Goal: Information Seeking & Learning: Find specific page/section

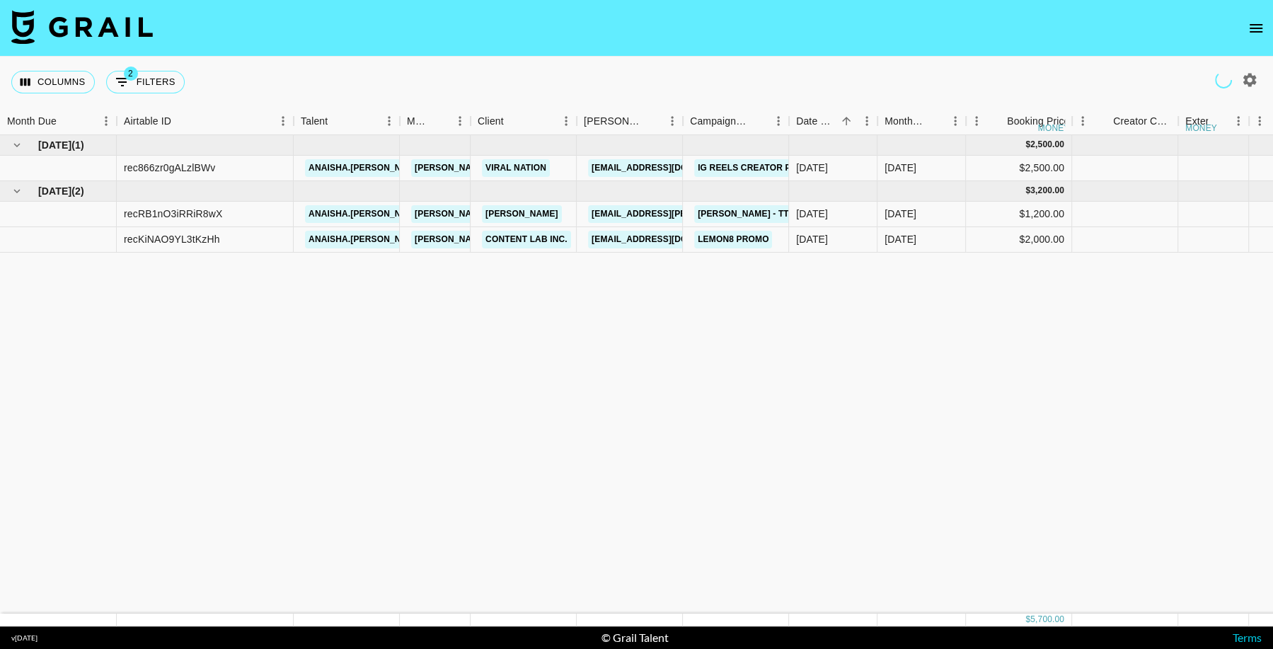
click at [1249, 18] on button "open drawer" at bounding box center [1256, 28] width 28 height 28
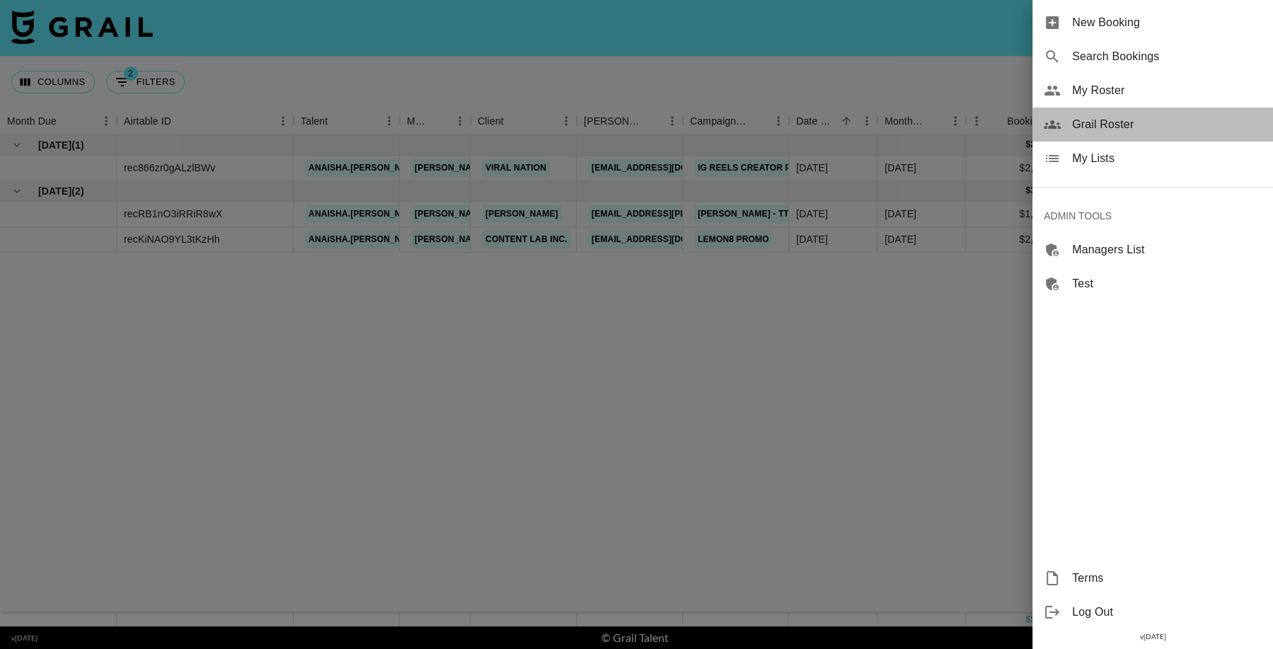
click at [1111, 124] on span "Grail Roster" at bounding box center [1167, 124] width 190 height 17
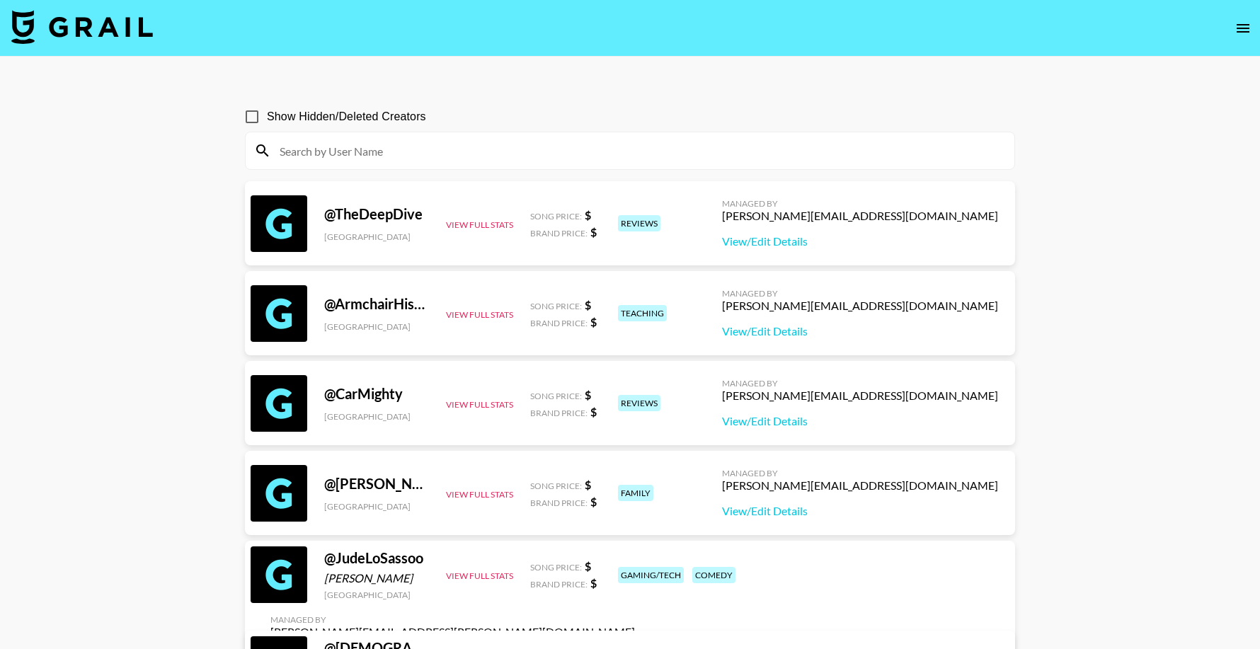
click at [681, 152] on input at bounding box center [638, 150] width 735 height 23
paste input "ymoon_"
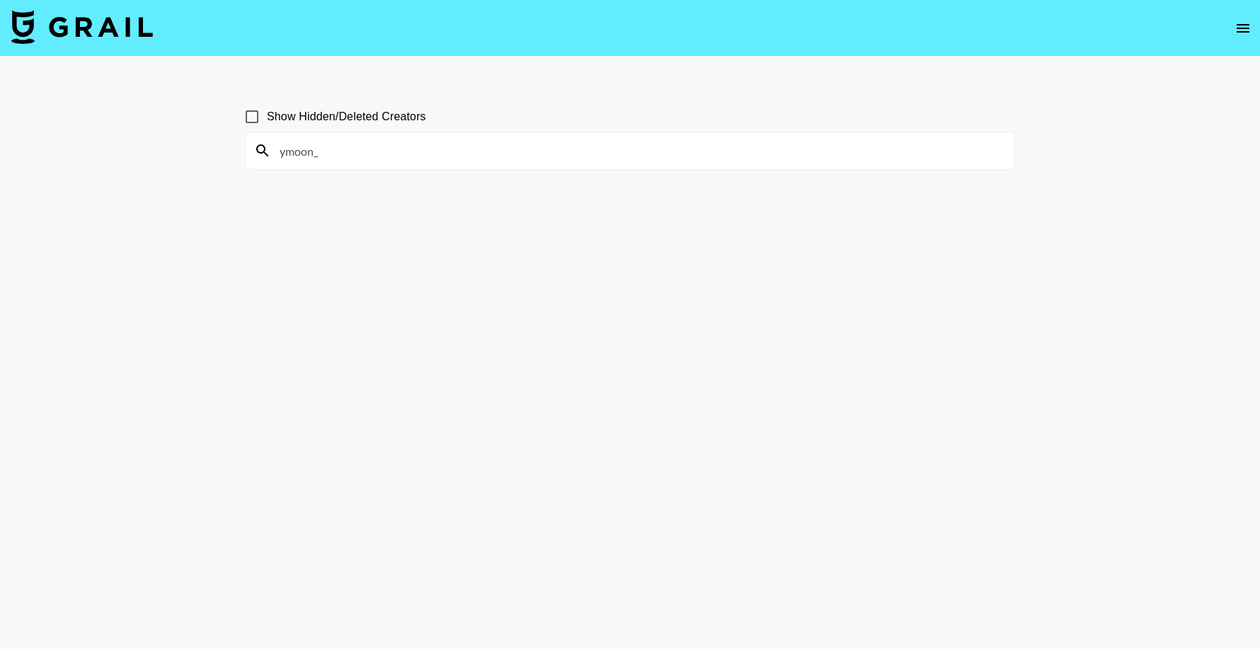
click at [469, 145] on input "ymoon_" at bounding box center [638, 150] width 735 height 23
paste input "_justtchico"
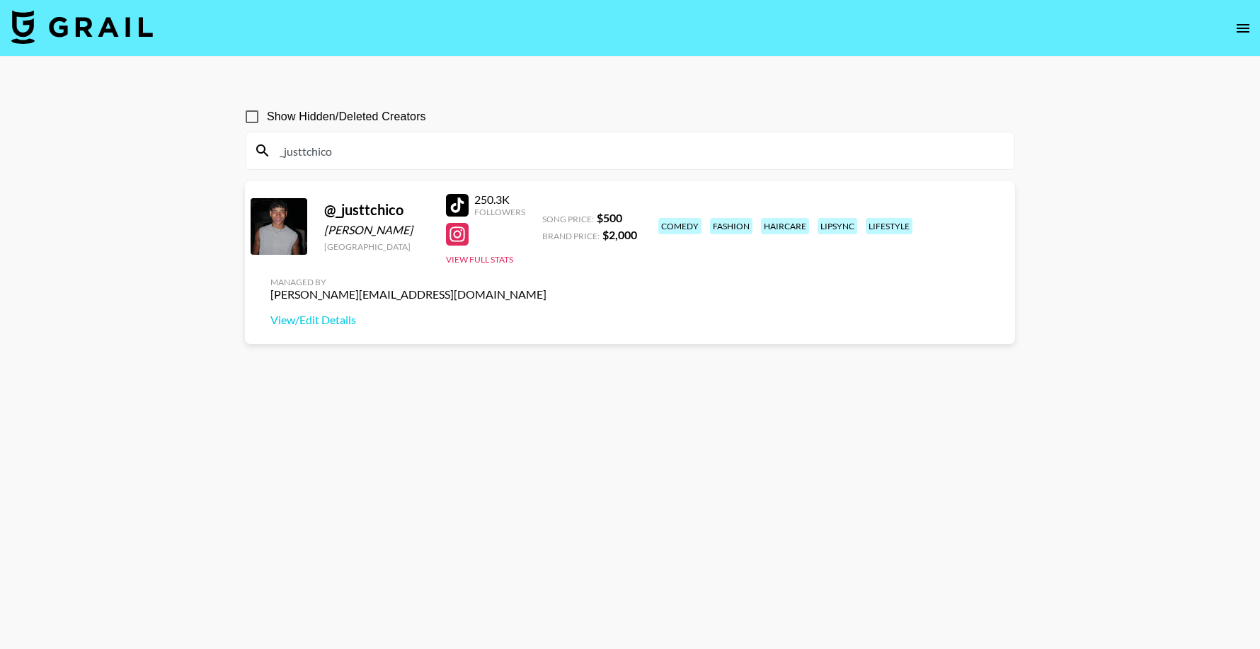
click at [414, 147] on input "_justtchico" at bounding box center [638, 150] width 735 height 23
paste input "hannadapapa19"
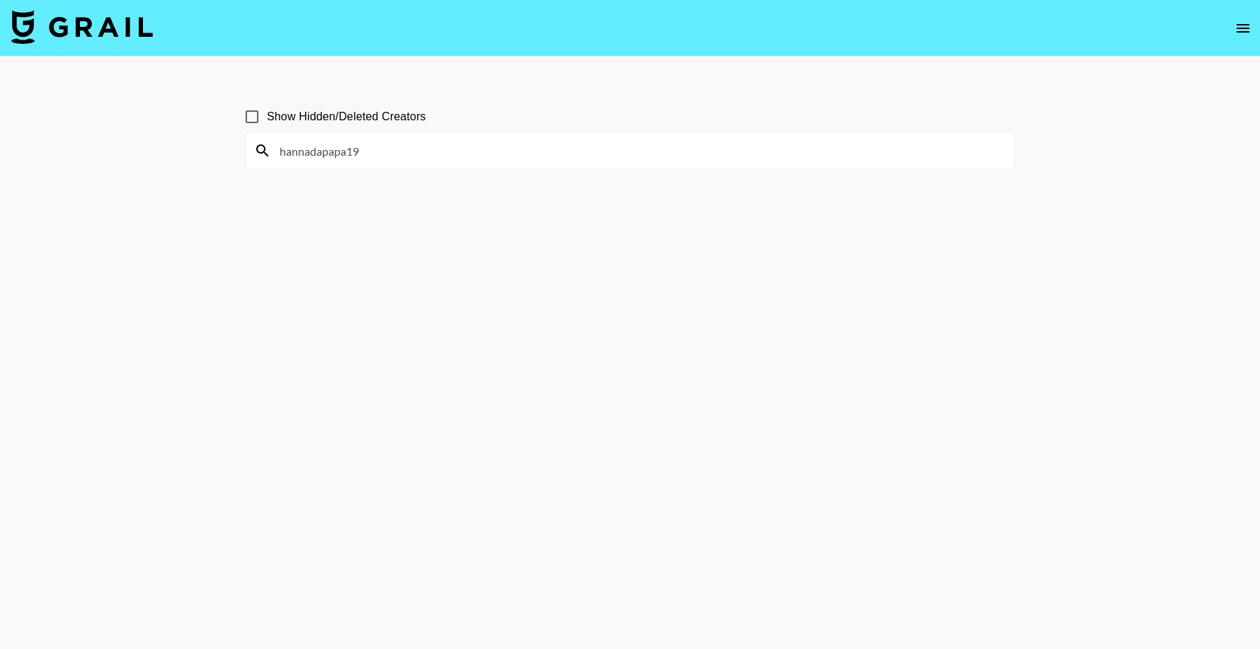
click at [432, 156] on input "hannadapapa19" at bounding box center [638, 150] width 735 height 23
click at [432, 157] on input "hannadapapa19" at bounding box center [638, 150] width 735 height 23
click at [431, 157] on input "hannadapapa19" at bounding box center [638, 150] width 735 height 23
paste input "[PERSON_NAME].[PERSON_NAME].161"
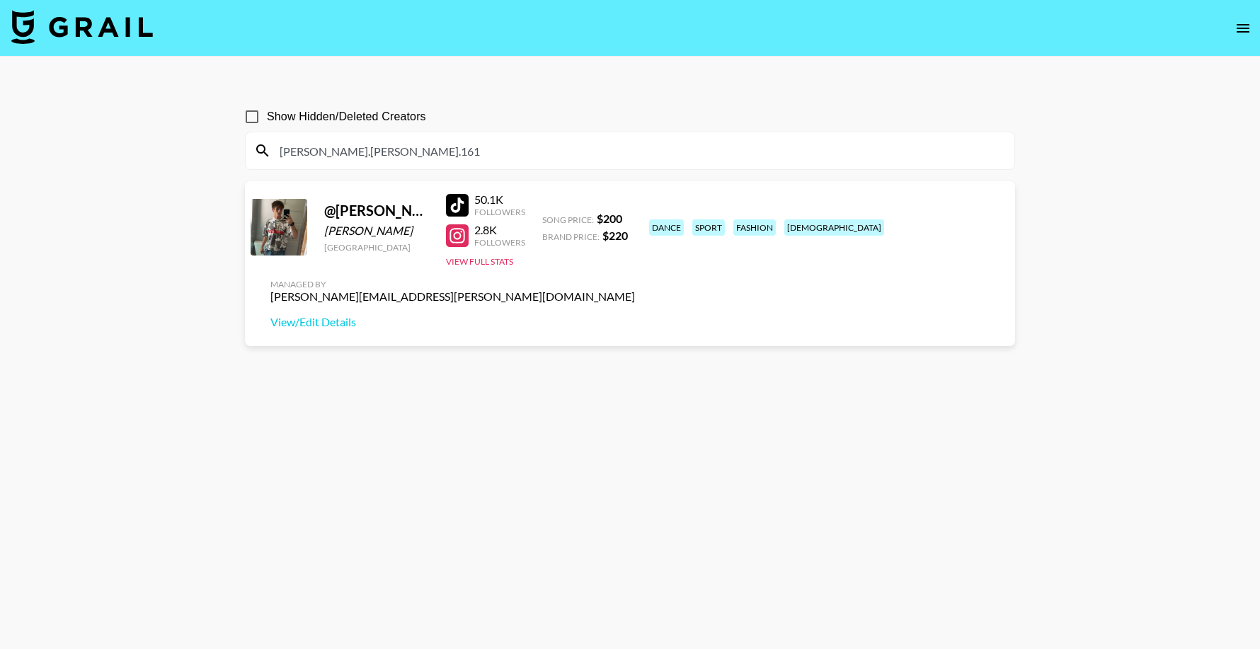
click at [404, 146] on input "[PERSON_NAME].[PERSON_NAME].161" at bounding box center [638, 150] width 735 height 23
click at [397, 151] on input "[PERSON_NAME].[PERSON_NAME].161" at bounding box center [638, 150] width 735 height 23
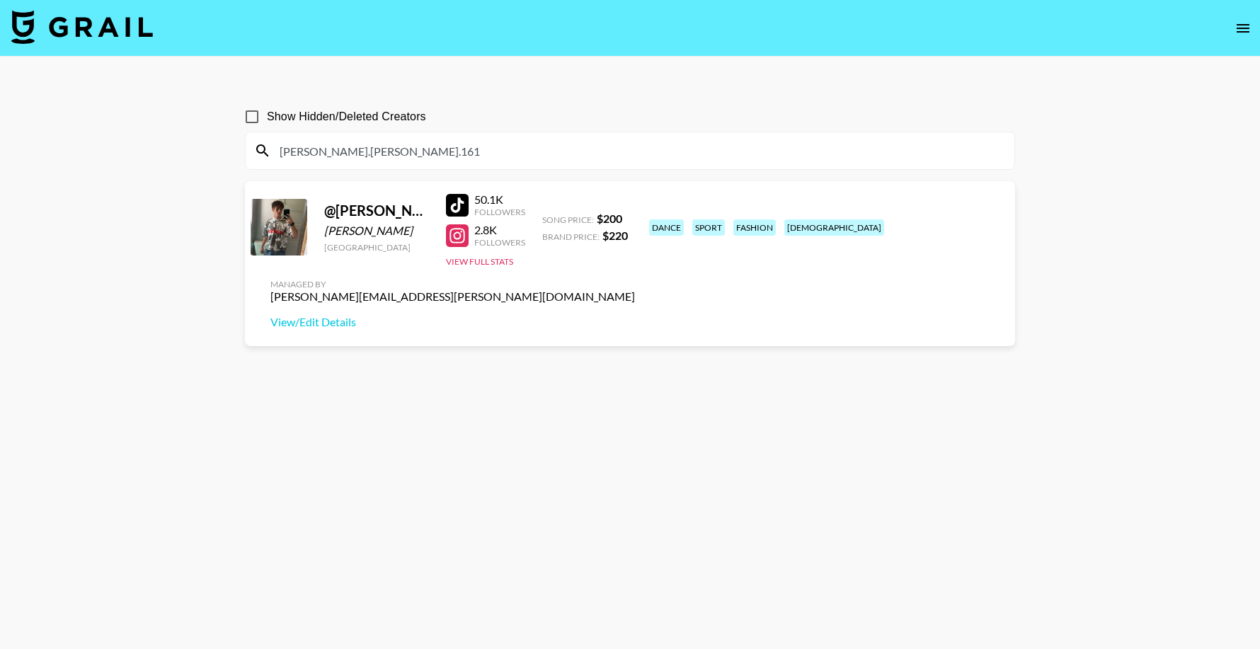
click at [397, 151] on input "[PERSON_NAME].[PERSON_NAME].161" at bounding box center [638, 150] width 735 height 23
paste input "donita_p"
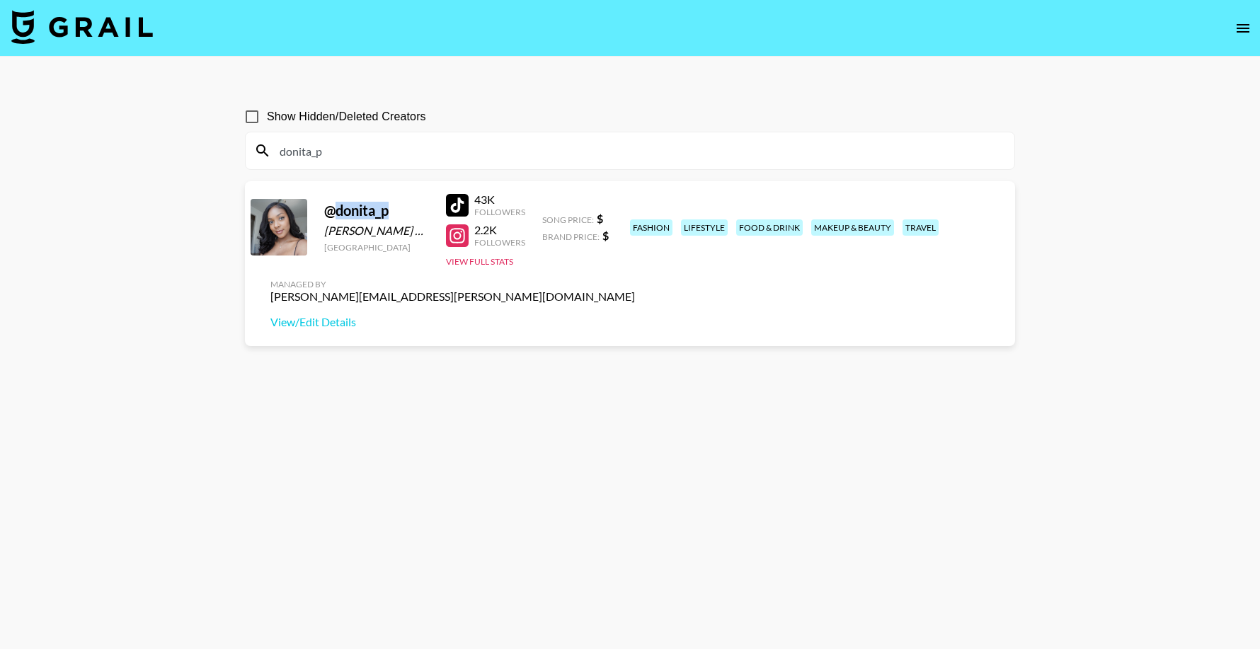
drag, startPoint x: 391, startPoint y: 214, endPoint x: 335, endPoint y: 212, distance: 55.2
click at [335, 212] on div "@ donita_p" at bounding box center [376, 211] width 105 height 18
copy div "donita_p"
click at [395, 149] on input "donita_p" at bounding box center [638, 150] width 735 height 23
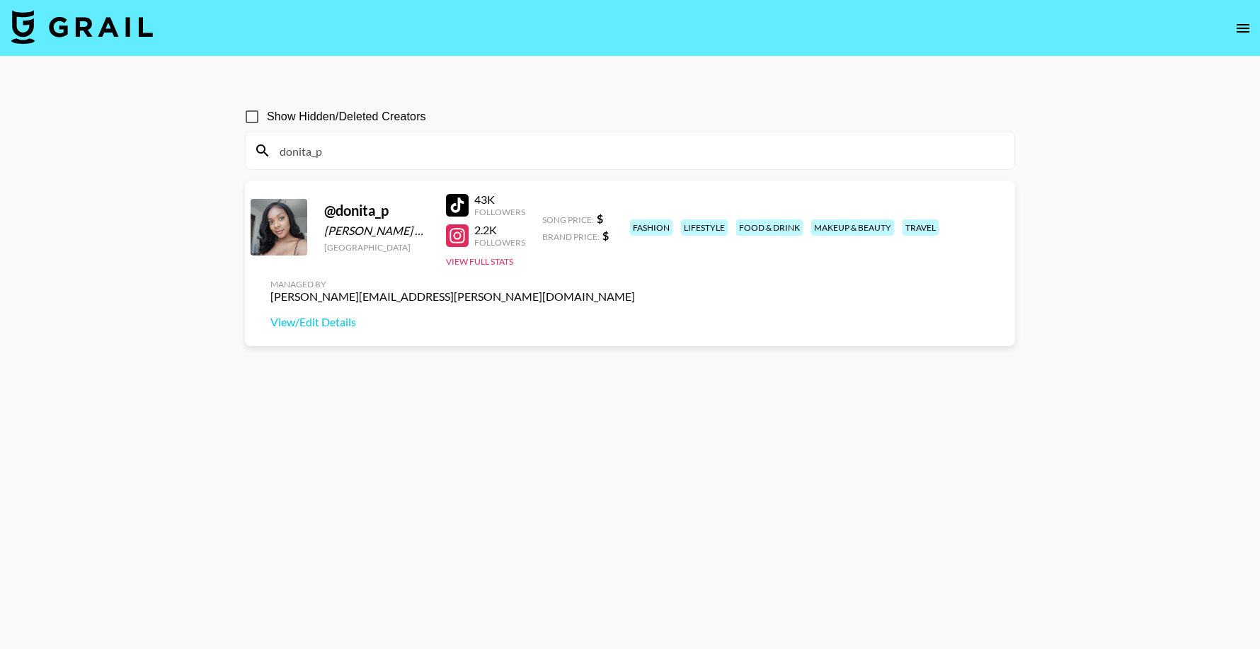
click at [395, 149] on input "donita_p" at bounding box center [638, 150] width 735 height 23
paste input "emilyperezz_"
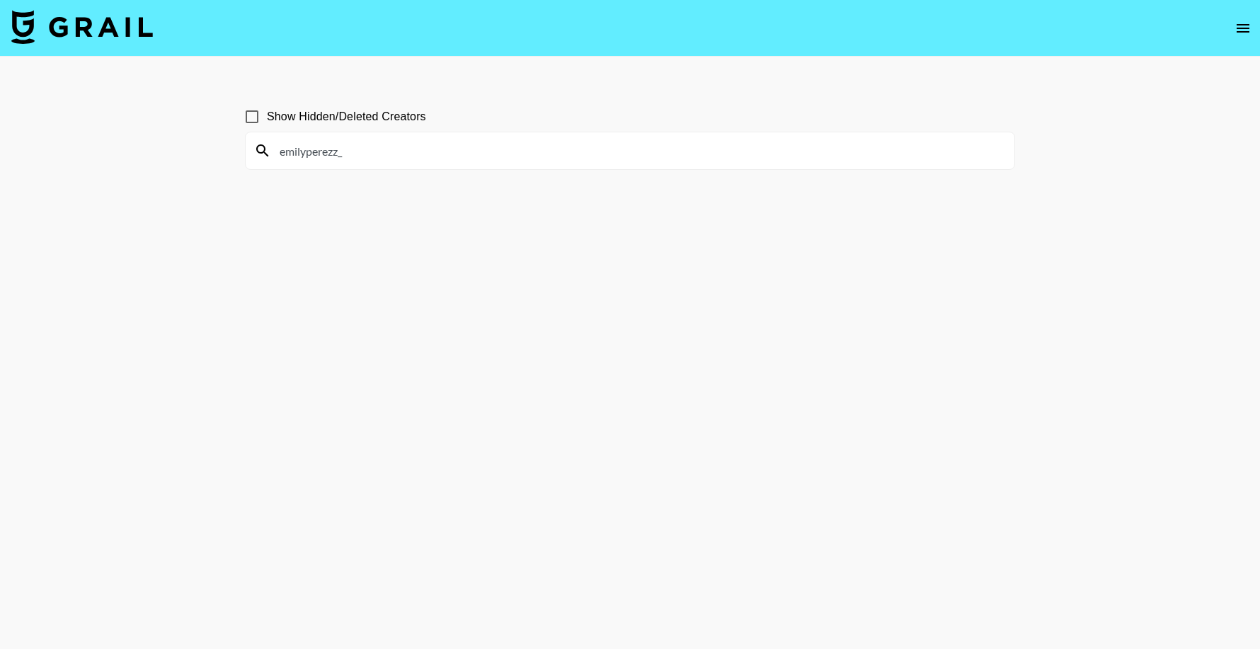
type input "emilyperezz_"
click at [248, 122] on input "Show Hidden/Deleted Creators" at bounding box center [252, 117] width 30 height 30
checkbox input "true"
click at [370, 147] on input "emilyperezz_" at bounding box center [638, 150] width 735 height 23
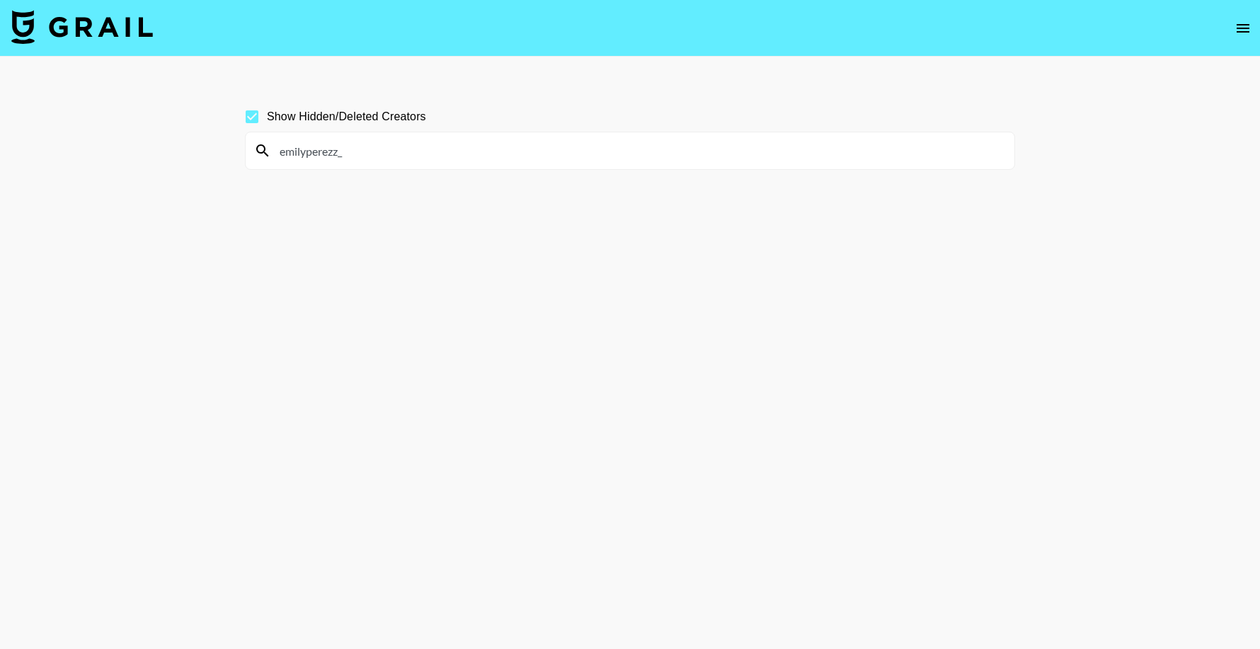
click at [370, 147] on input "emilyperezz_" at bounding box center [638, 150] width 735 height 23
paste input "joshspamm"
type input "joshspamm_"
click at [379, 166] on div "joshspamm_" at bounding box center [630, 150] width 769 height 37
click at [384, 153] on input "joshspamm_" at bounding box center [638, 150] width 735 height 23
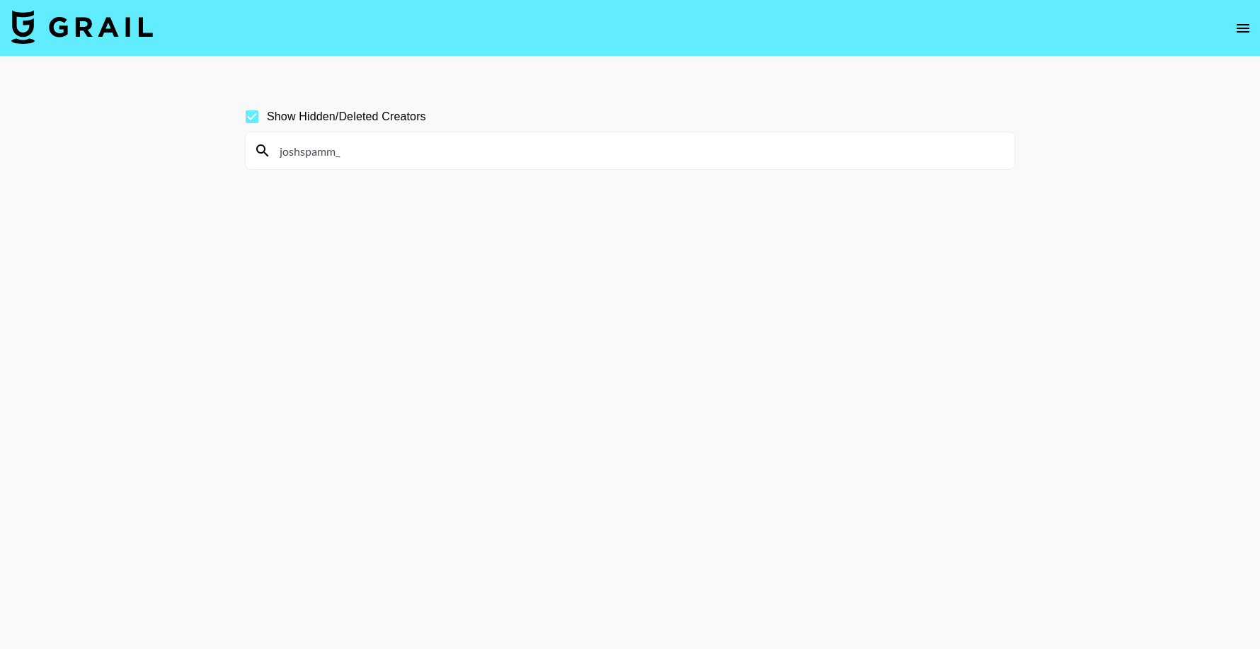
click at [384, 153] on input "joshspamm_" at bounding box center [638, 150] width 735 height 23
click at [439, 275] on section "Show Hidden/Deleted Creators joshspamm_" at bounding box center [630, 359] width 770 height 536
click at [407, 134] on div "joshspamm_" at bounding box center [630, 150] width 769 height 37
click at [409, 148] on input "joshspamm_" at bounding box center [638, 150] width 735 height 23
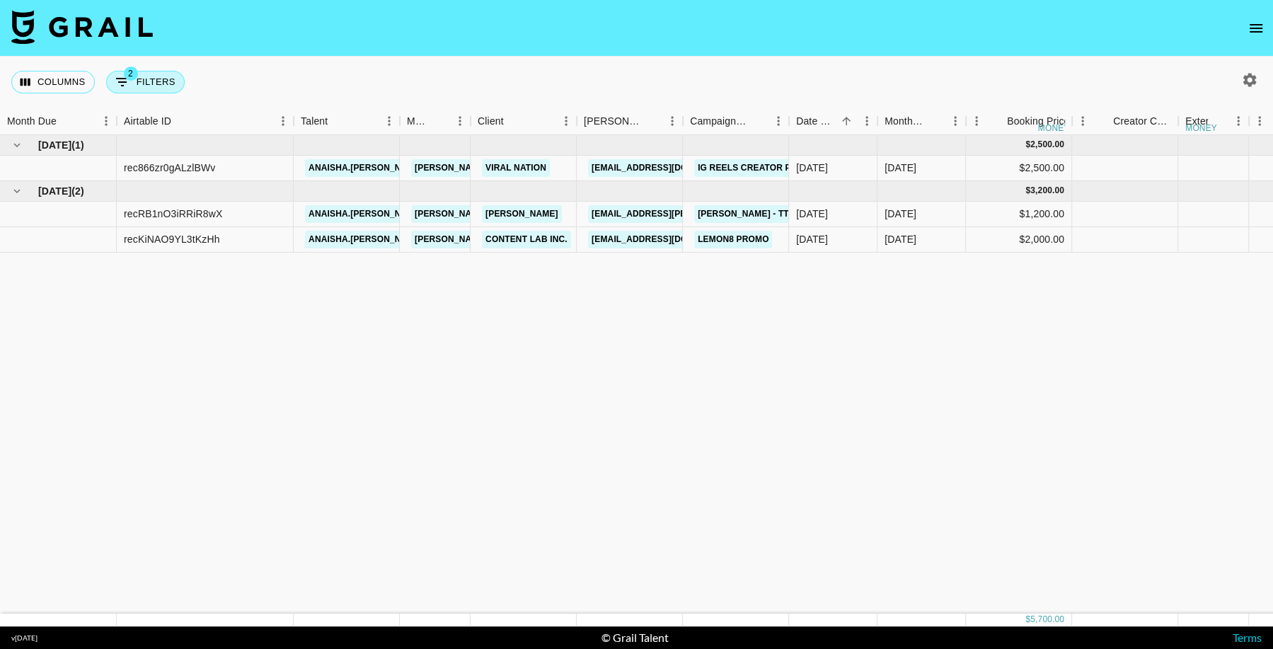
click at [130, 87] on button "2 Filters" at bounding box center [145, 82] width 79 height 23
select select "status"
select select "not"
select select "cancelled"
select select "videoLink"
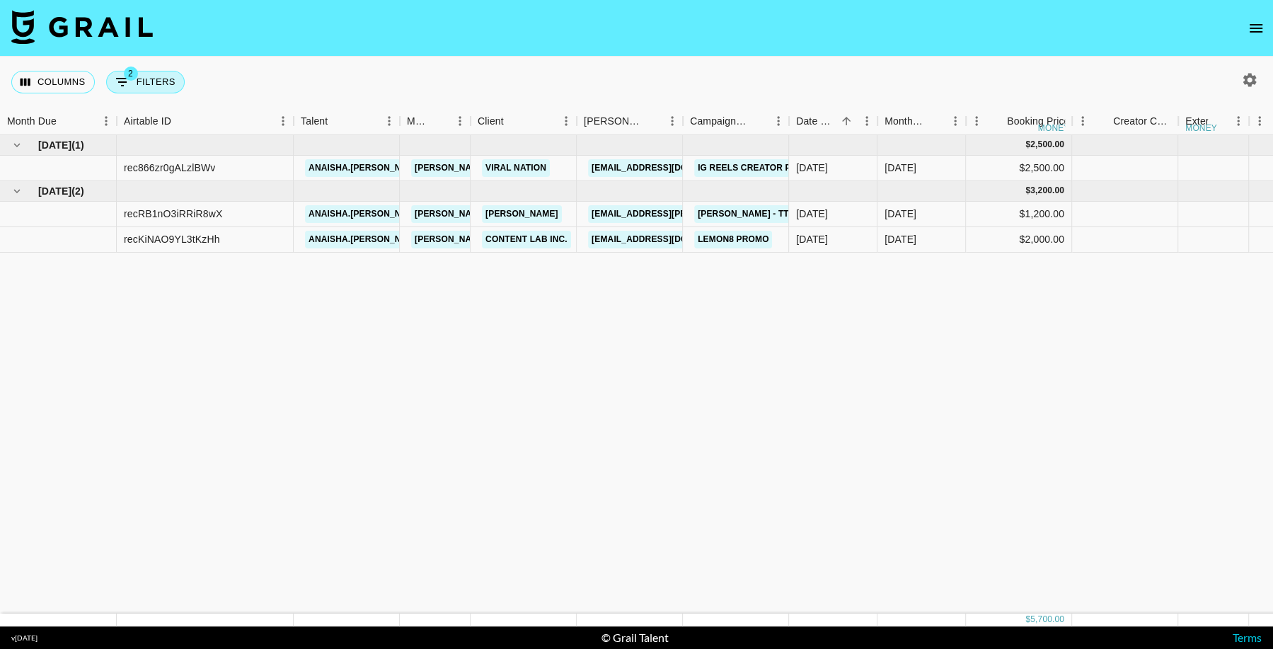
select select "isEmpty"
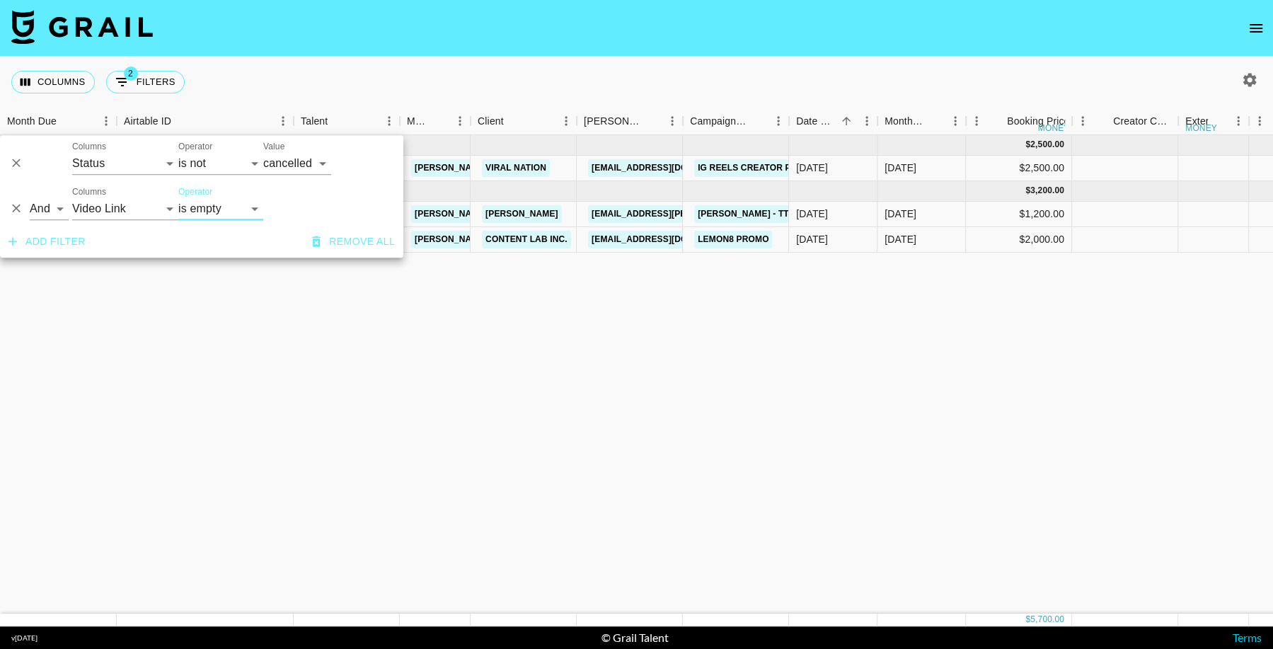
click at [18, 208] on icon "Delete" at bounding box center [16, 209] width 14 height 14
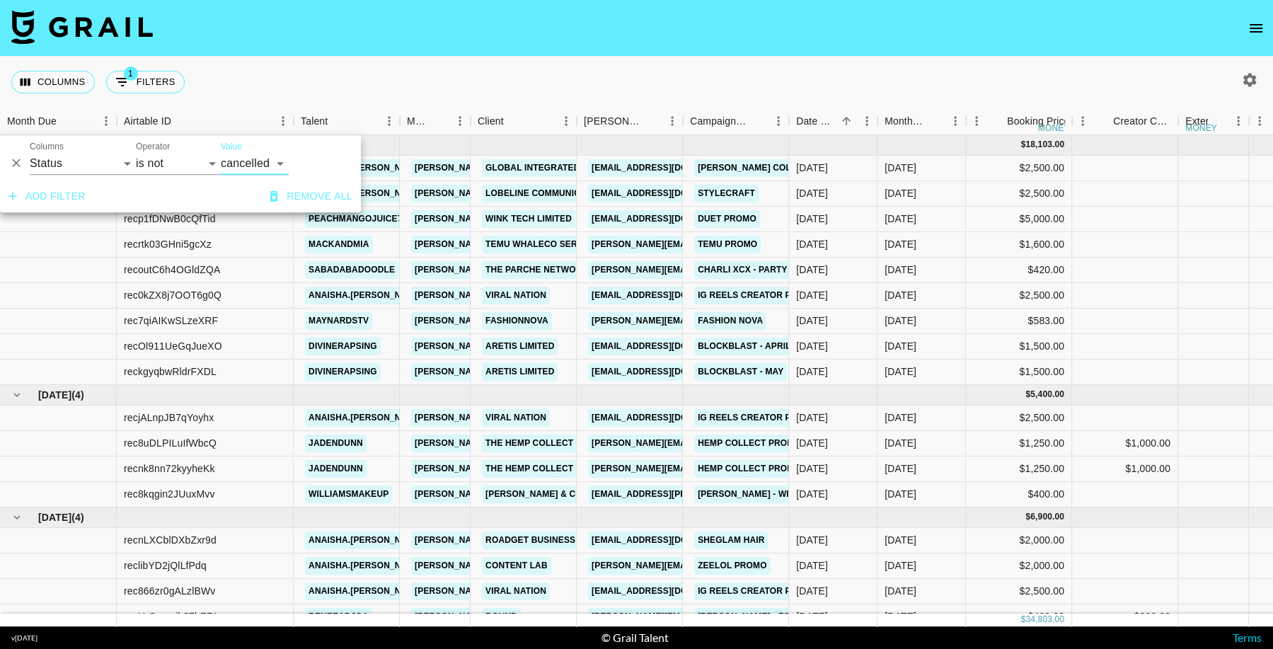
click at [20, 159] on icon "Delete" at bounding box center [16, 163] width 8 height 8
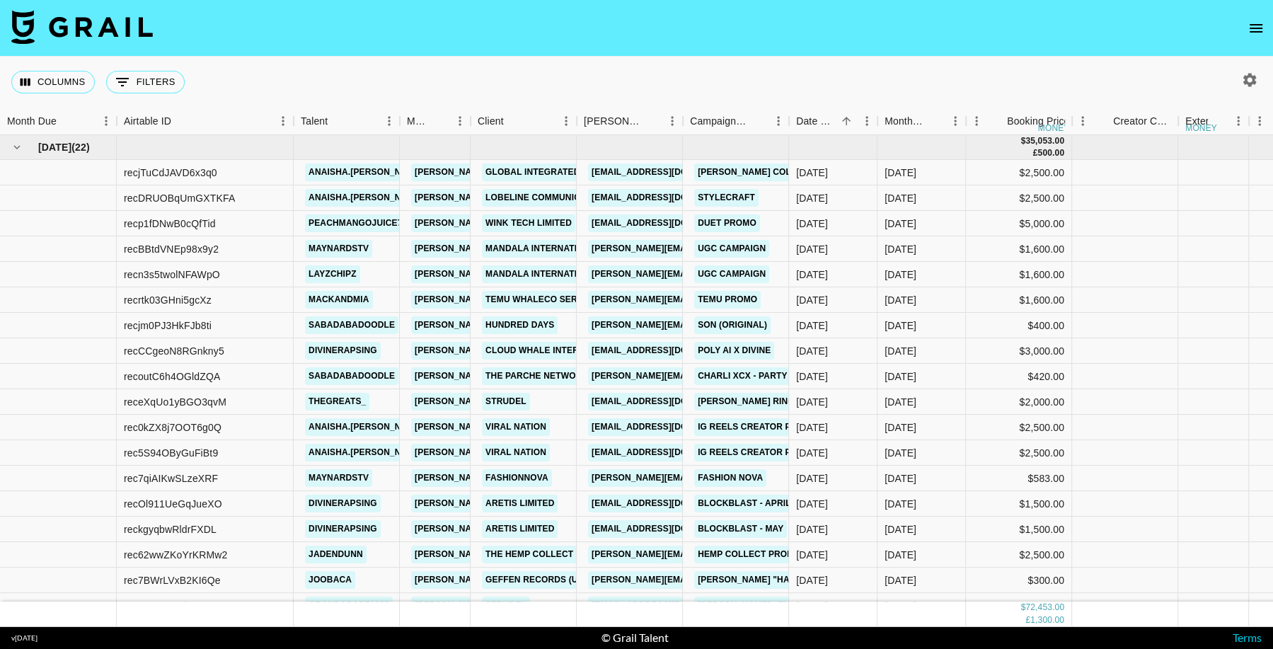
click at [858, 54] on nav at bounding box center [636, 28] width 1273 height 57
click at [1243, 81] on icon "button" at bounding box center [1249, 79] width 13 height 13
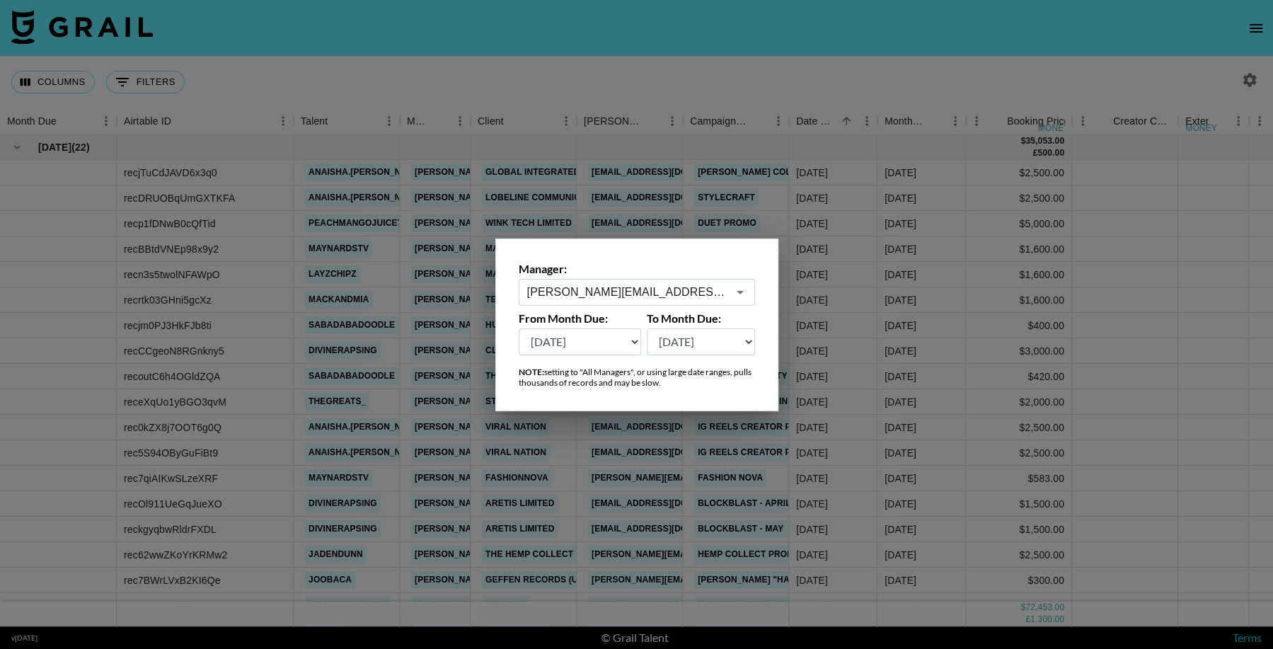
click at [599, 346] on select "Aug '26 Jul '26 Jun '26 May '26 Apr '26 Mar '26 Feb '26 Jan '26 Dec '25 Nov '25…" at bounding box center [580, 341] width 123 height 27
select select "Mar '25"
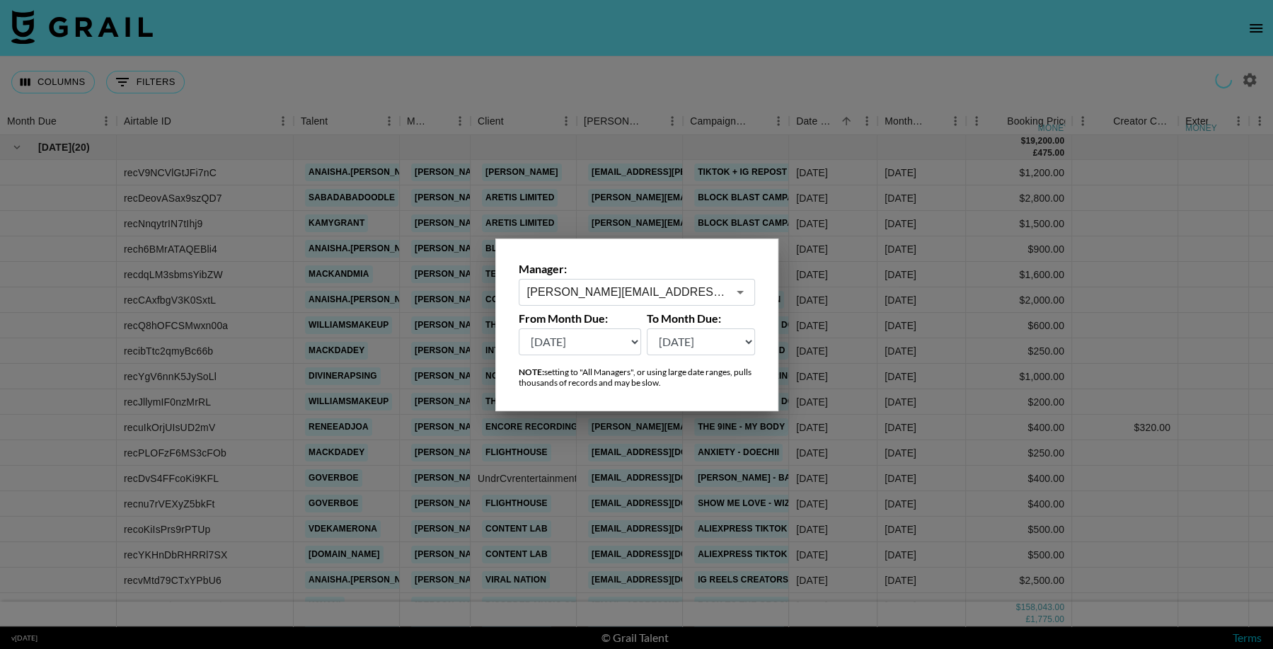
click at [555, 74] on div at bounding box center [636, 324] width 1273 height 649
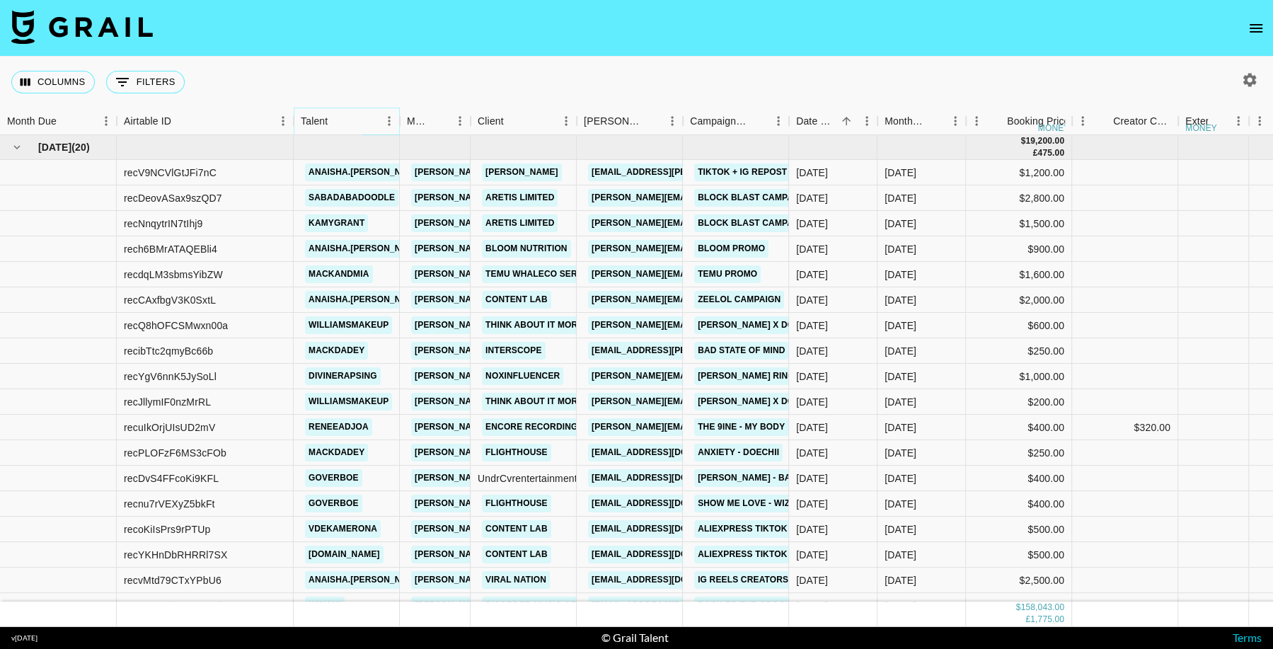
click at [389, 124] on icon "Menu" at bounding box center [389, 120] width 2 height 9
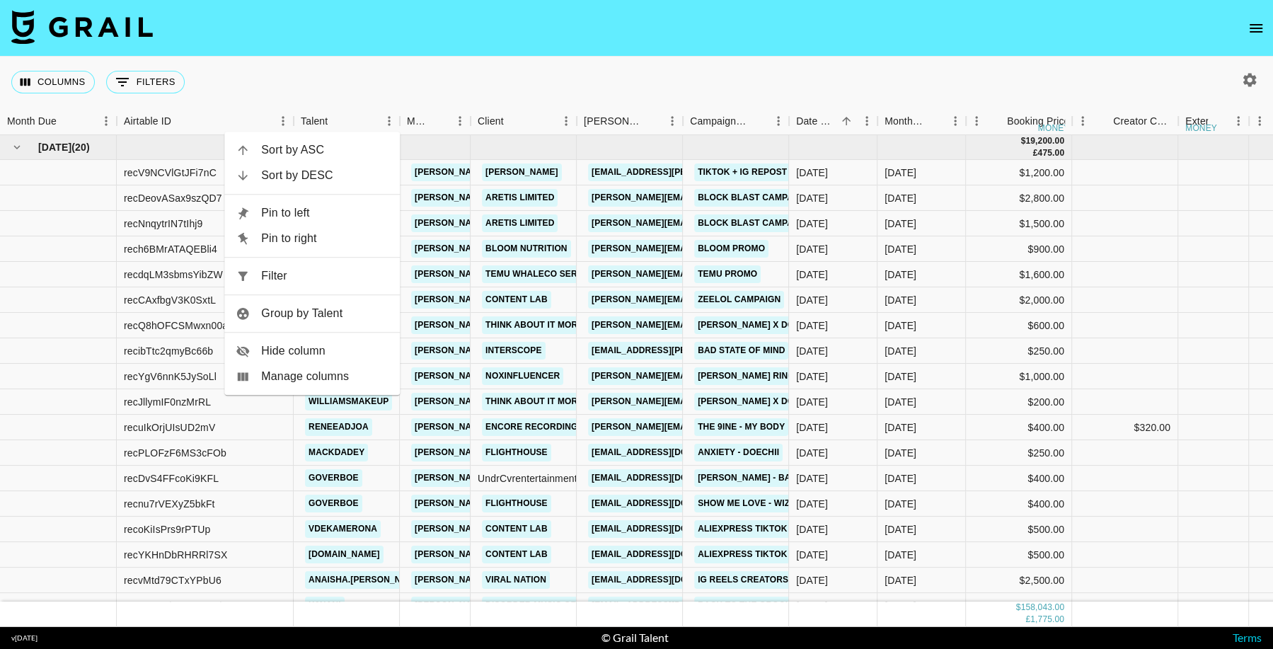
click at [350, 269] on span "Filter" at bounding box center [324, 276] width 127 height 17
select select "talentName"
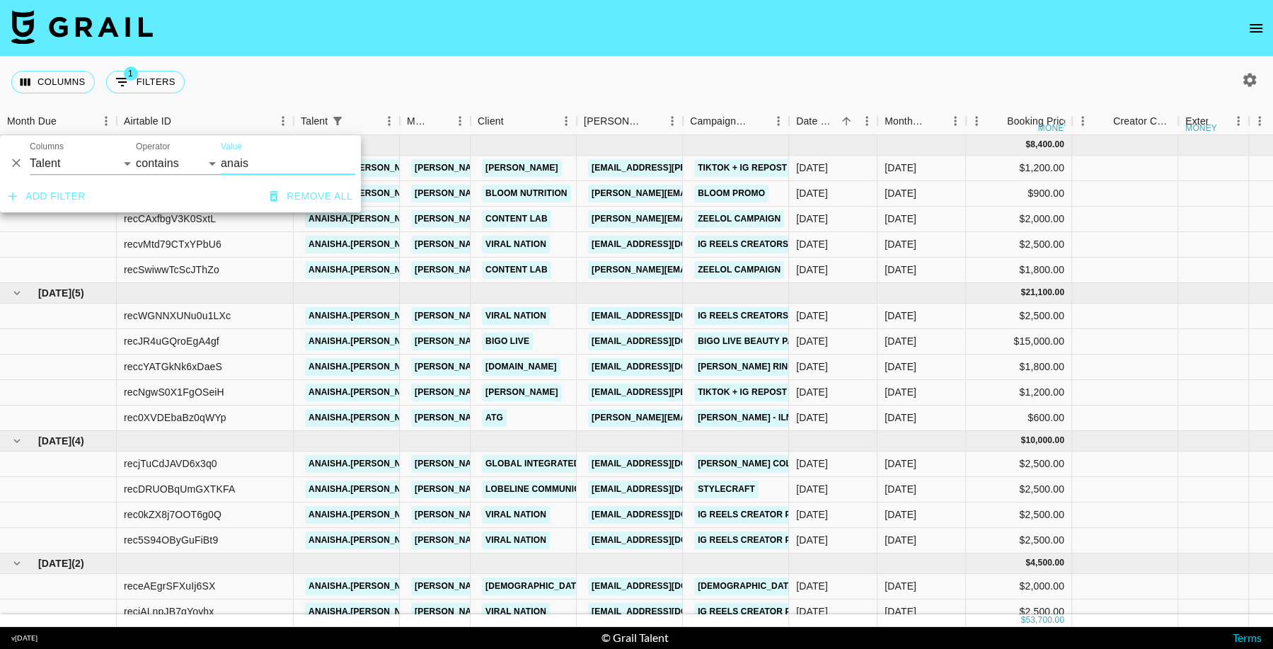
type input "anais"
click at [831, 59] on div "Columns 1 Filters + Booking" at bounding box center [636, 82] width 1273 height 51
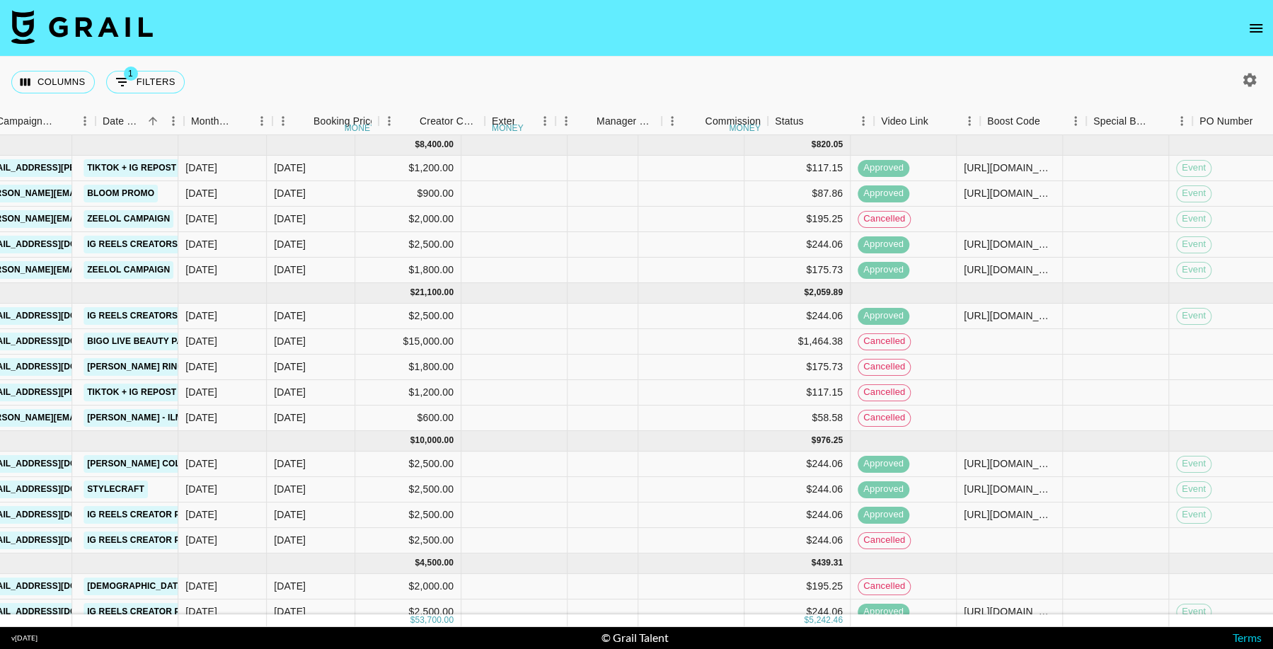
scroll to position [0, 701]
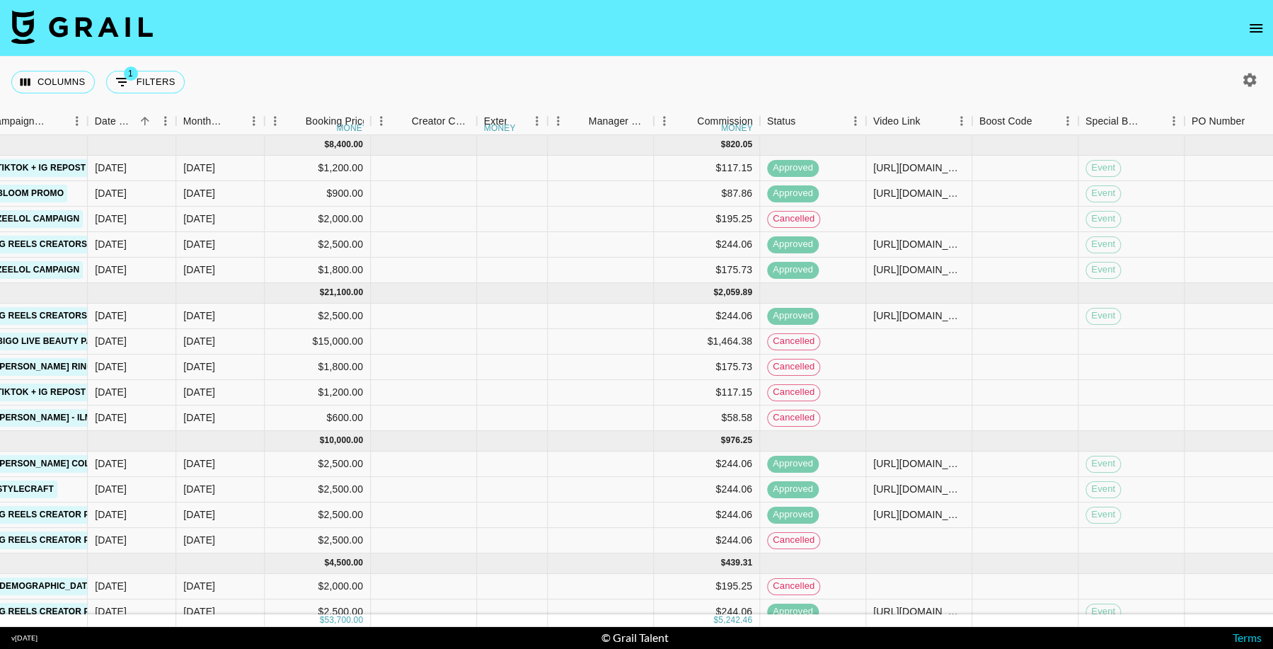
click at [858, 117] on div "Status" at bounding box center [866, 122] width 17 height 28
click at [852, 122] on icon "Menu" at bounding box center [856, 121] width 14 height 14
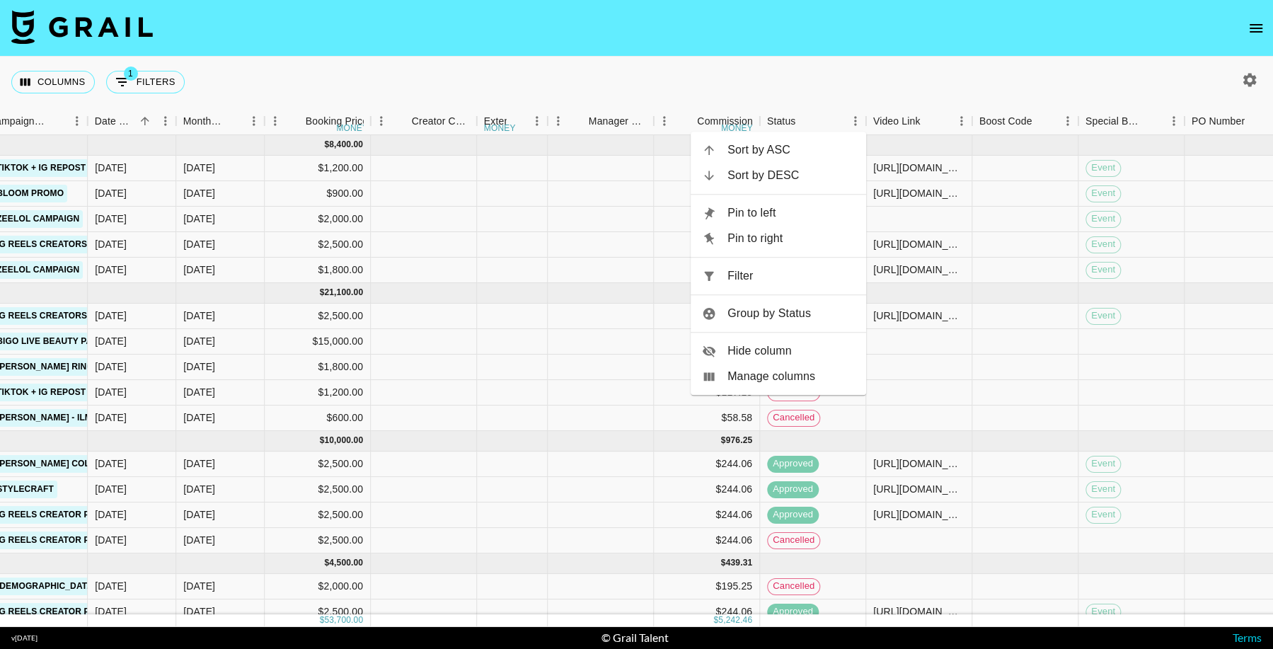
click at [777, 280] on span "Filter" at bounding box center [791, 276] width 127 height 17
select select "talentName"
select select "status"
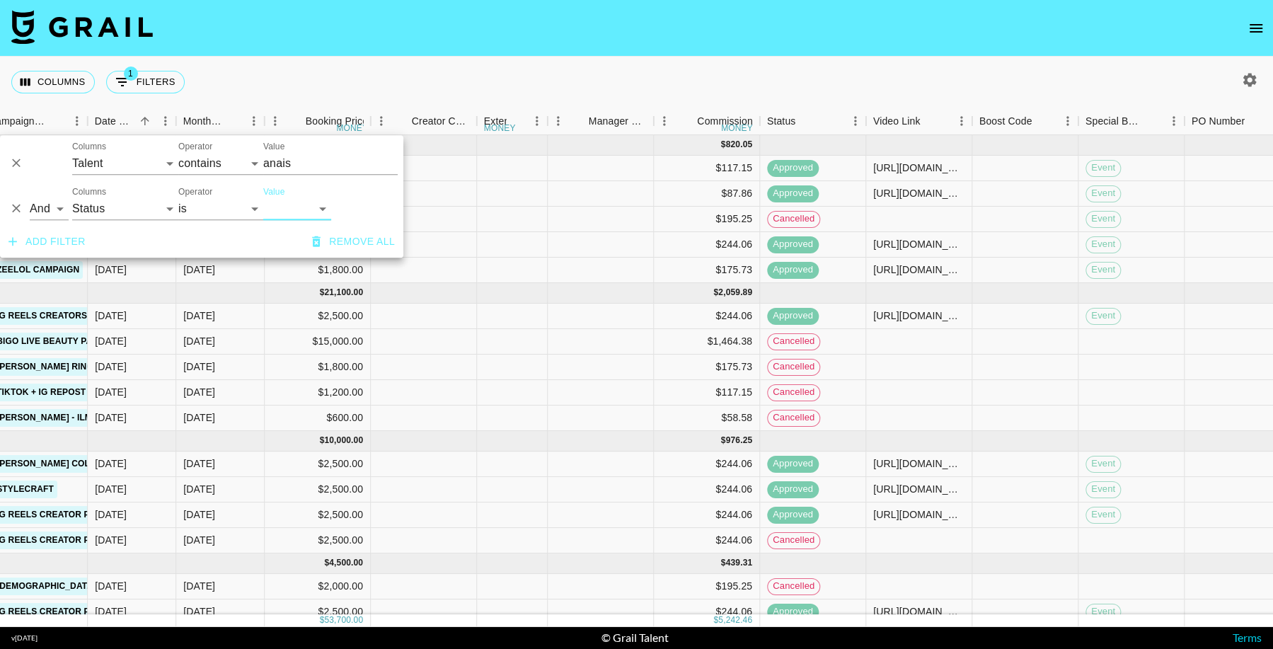
click at [292, 210] on select "confirmed declined draft posted approved cancelled badDebt" at bounding box center [297, 208] width 68 height 23
select select "approved"
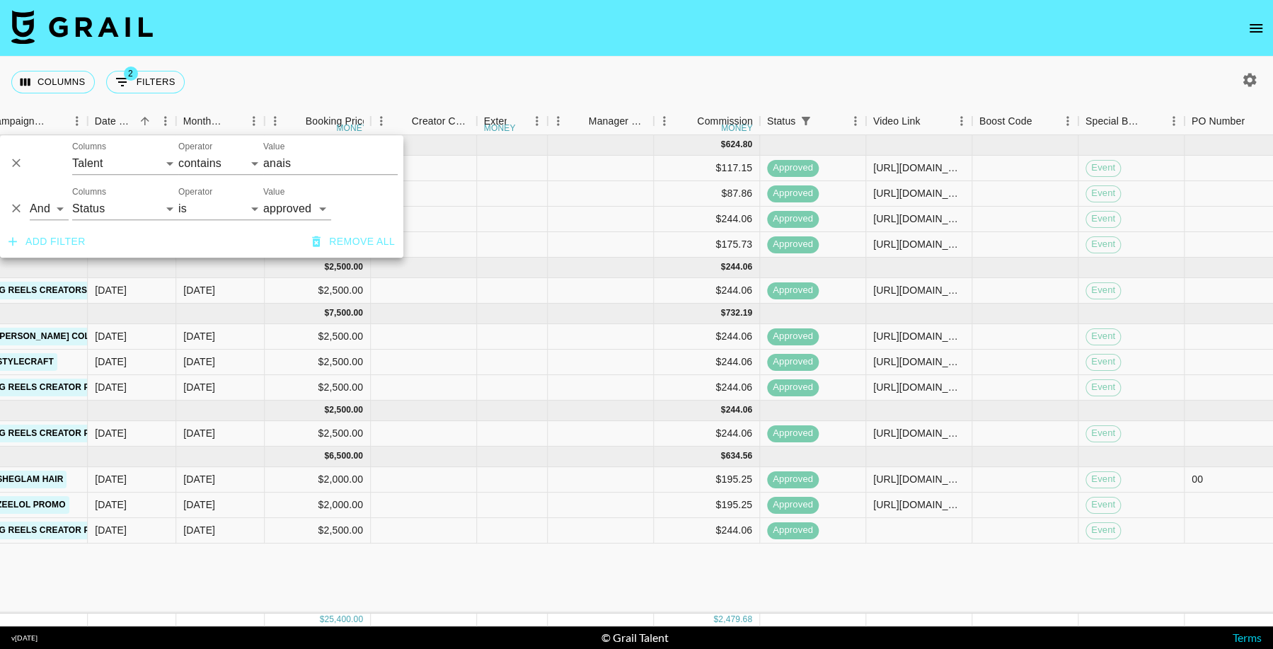
click at [962, 580] on div "Mar '25 ( 4 ) $ 6,400.00 $ 624.80 recV9NCVlGtJFi7nC anaisha.torres hugo@grail-t…" at bounding box center [695, 374] width 2792 height 478
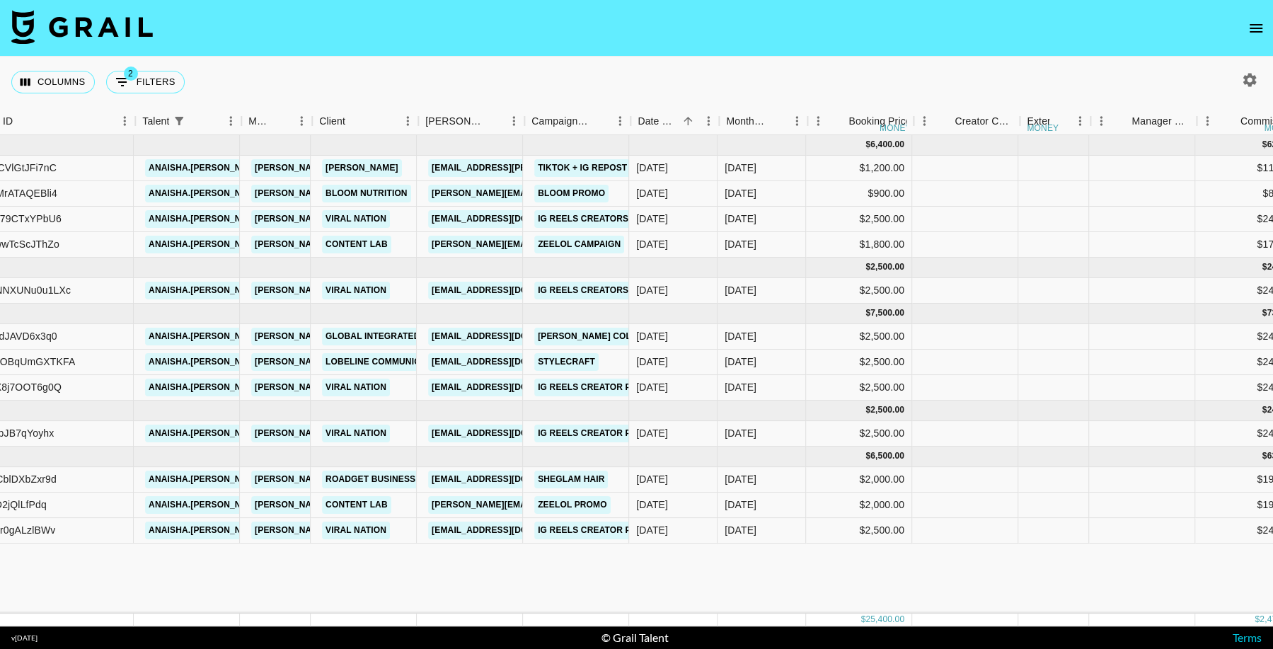
scroll to position [0, 158]
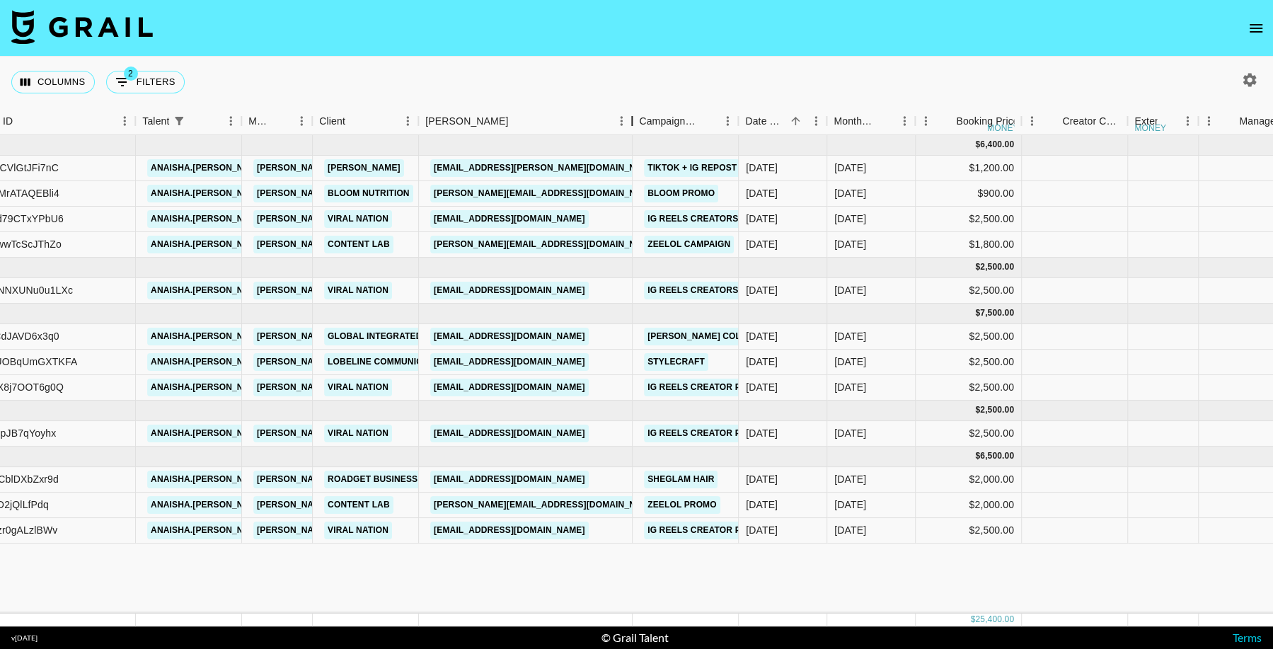
drag, startPoint x: 524, startPoint y: 120, endPoint x: 650, endPoint y: 130, distance: 126.4
click at [640, 130] on div "Booker" at bounding box center [632, 122] width 17 height 28
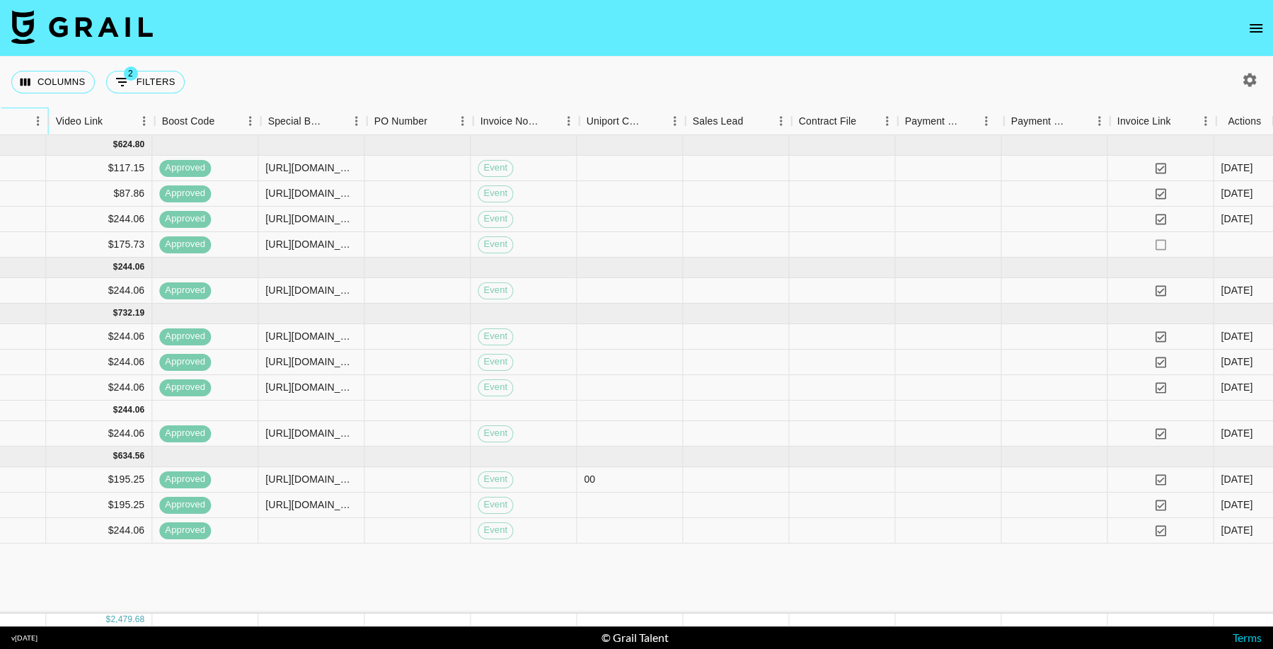
scroll to position [0, 1645]
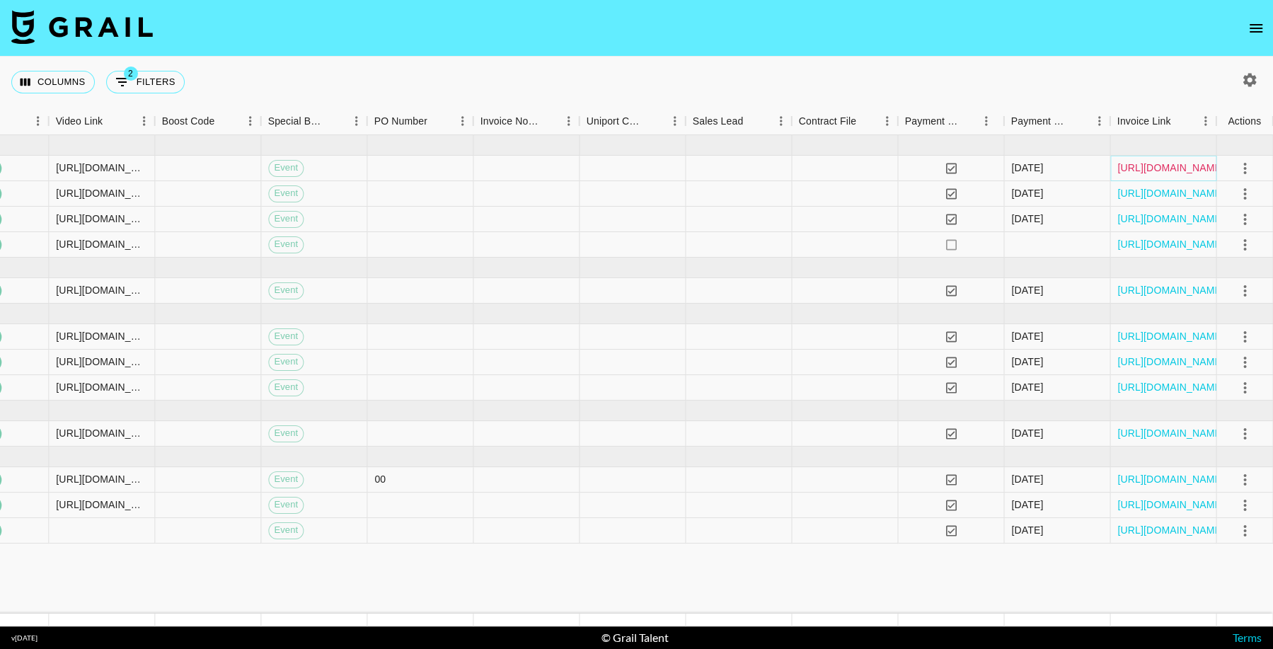
click at [1175, 166] on link "https://in.xero.com/qZgv7cvPDvO9Lqwa7JiOy3hJVg1fYu4ntLqyMROG" at bounding box center [1170, 168] width 107 height 14
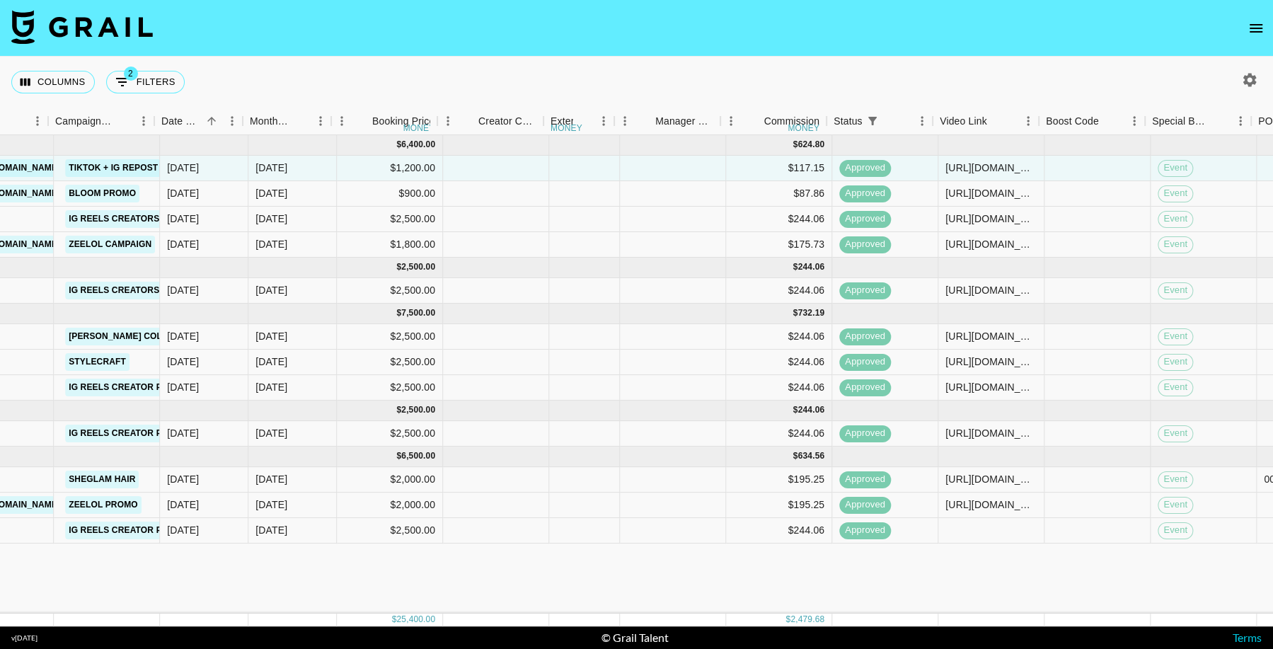
scroll to position [0, 762]
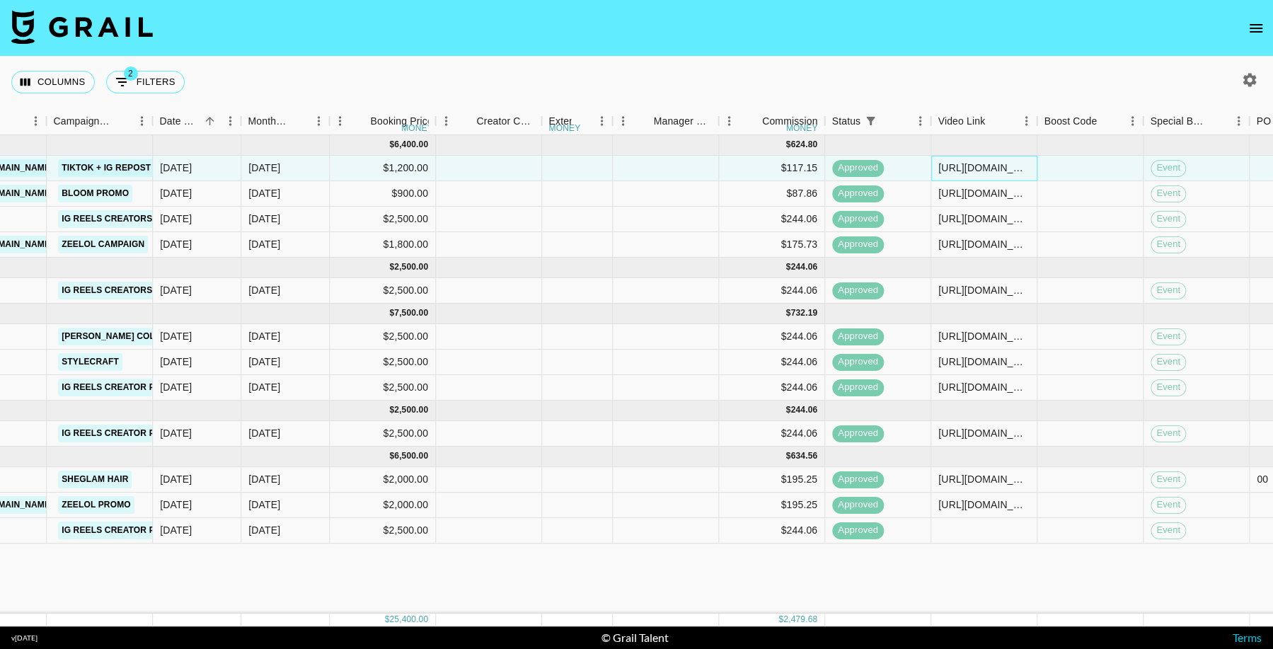
click at [999, 165] on div "https://www.tiktok.com/@anaisha.torres/video/7488867682364706091" at bounding box center [983, 168] width 91 height 14
click at [983, 169] on div "https://www.tiktok.com/@anaisha.torres/video/7488867682364706091" at bounding box center [983, 168] width 91 height 14
click at [711, 384] on div at bounding box center [666, 387] width 106 height 25
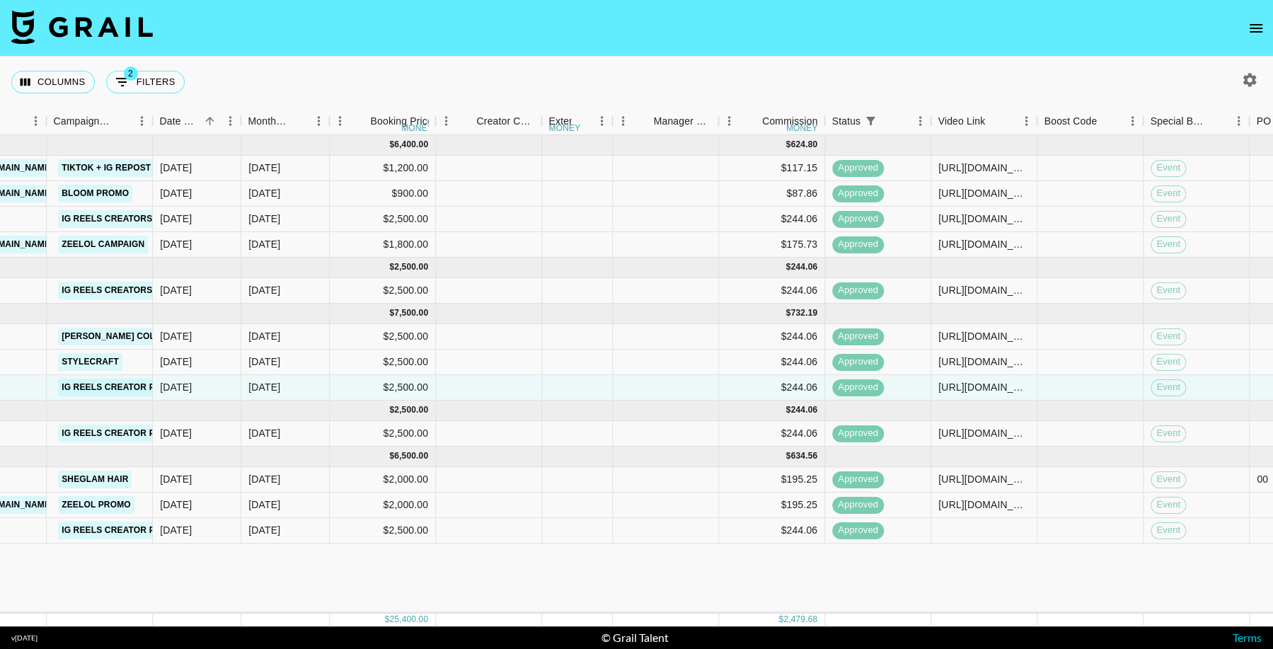
click at [686, 98] on div "Columns 2 Filters + Booking" at bounding box center [636, 82] width 1273 height 51
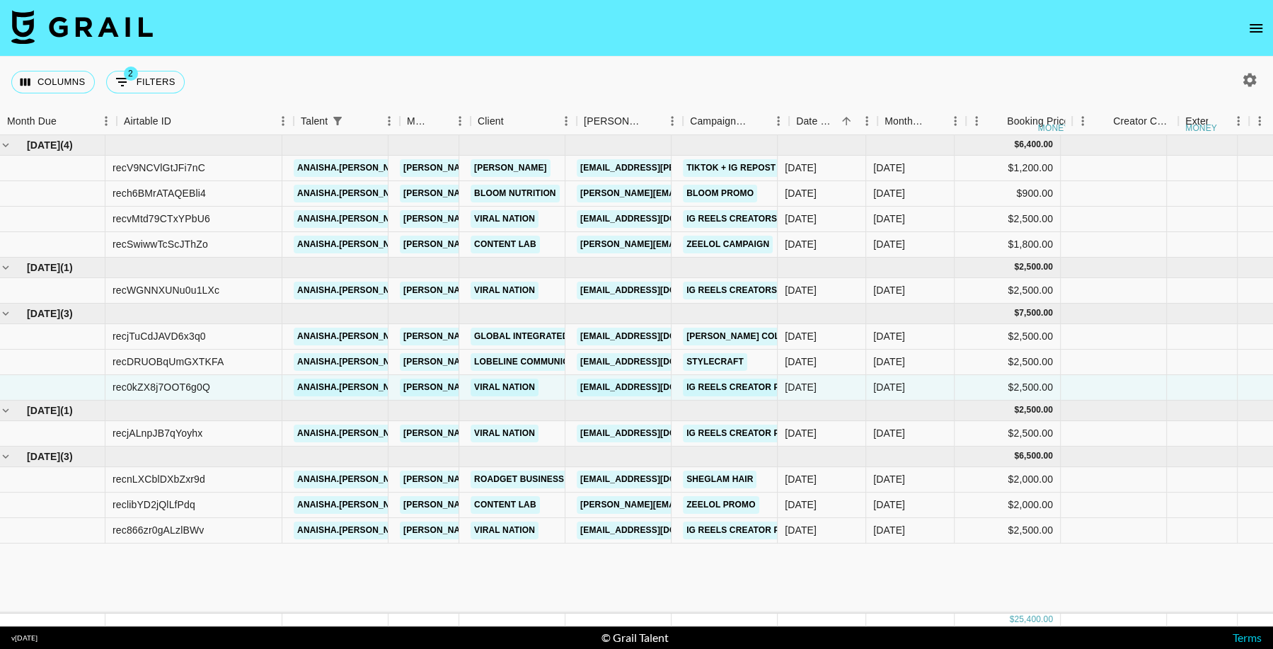
scroll to position [0, 0]
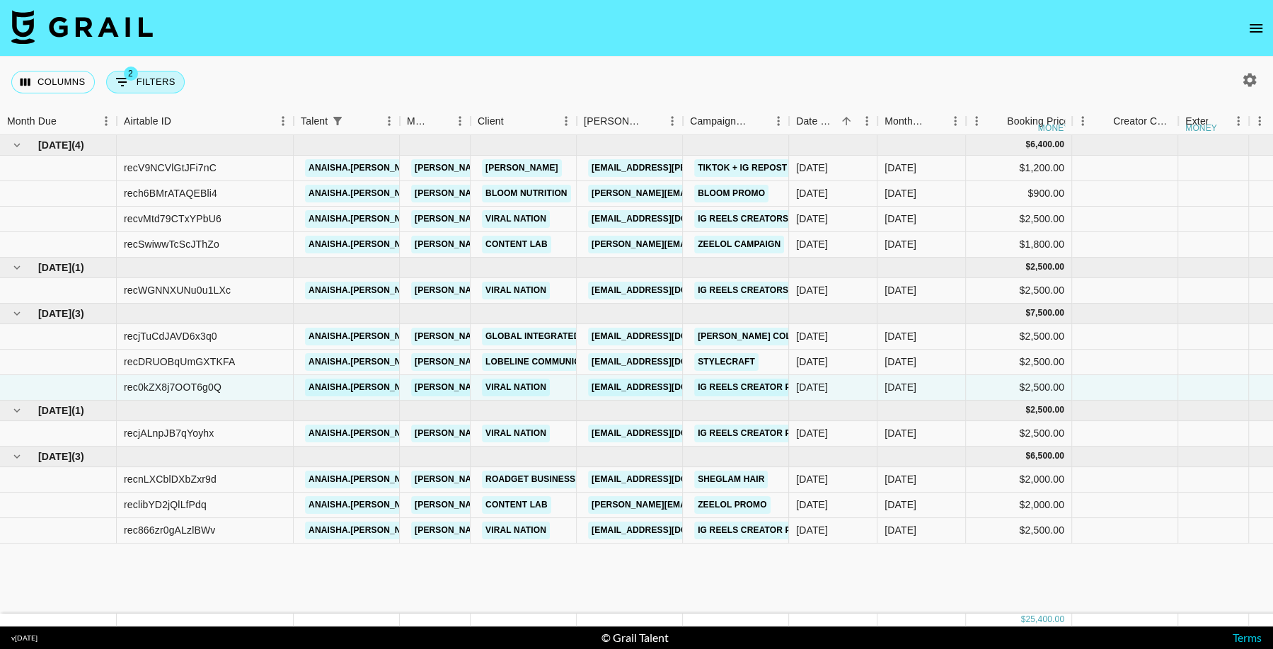
click at [154, 77] on button "2 Filters" at bounding box center [145, 82] width 79 height 23
select select "talentName"
select select "status"
select select "approved"
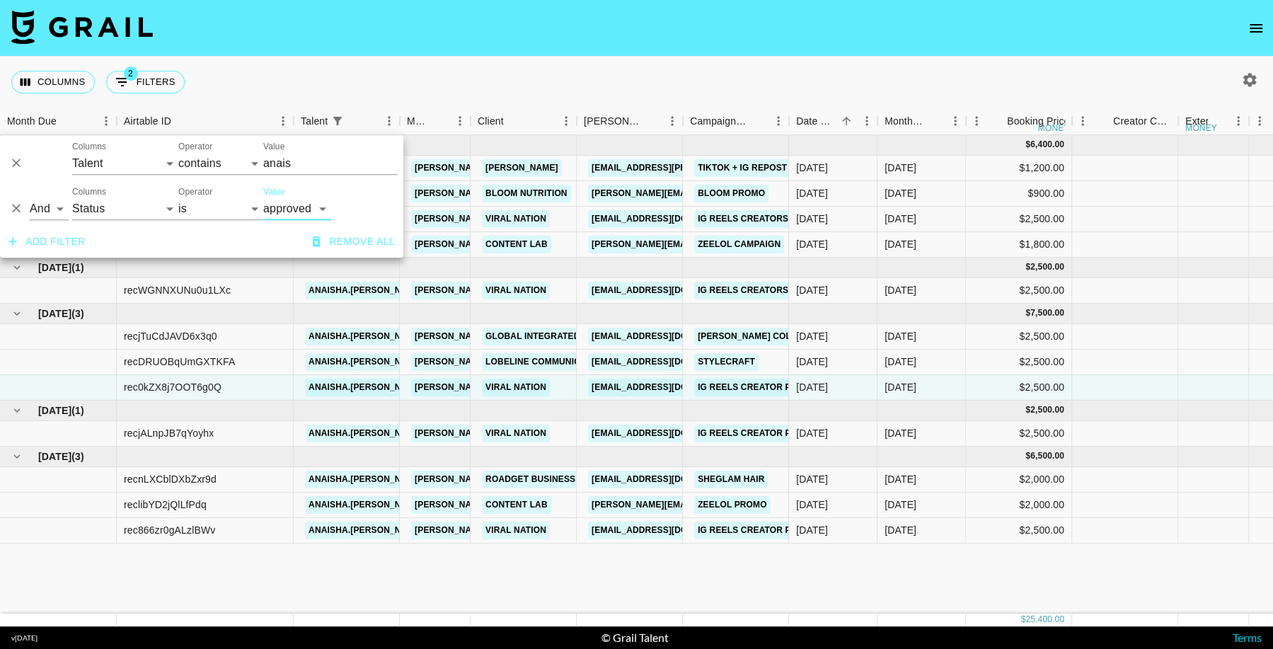
drag, startPoint x: 965, startPoint y: 49, endPoint x: 1272, endPoint y: 68, distance: 307.7
click at [967, 48] on nav at bounding box center [636, 28] width 1273 height 57
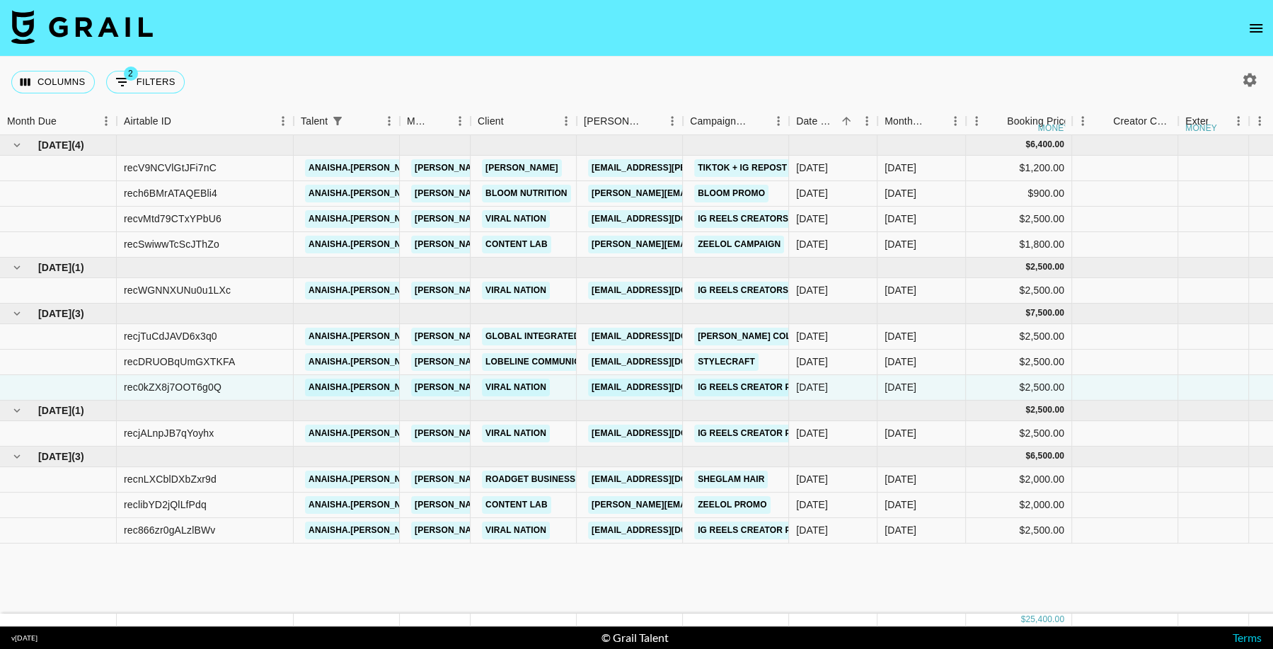
click at [1253, 83] on icon "button" at bounding box center [1249, 79] width 13 height 13
select select "Mar '25"
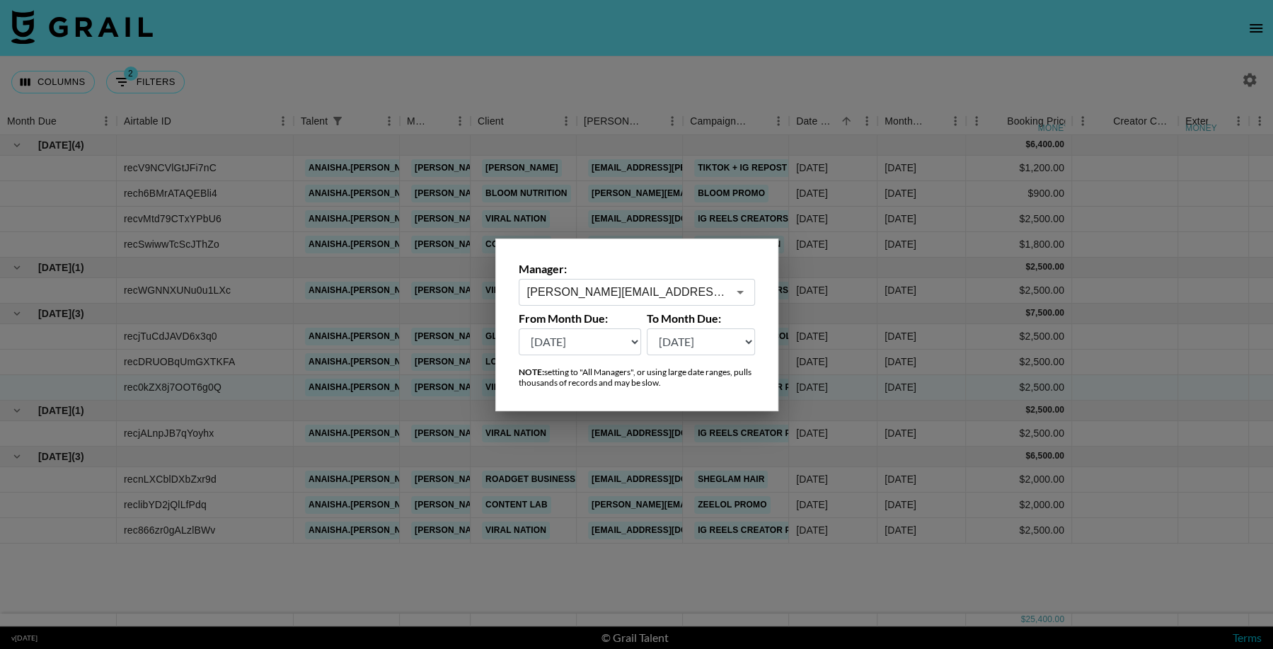
click at [615, 340] on select "Aug '26 Jul '26 Jun '26 May '26 Apr '26 Mar '26 Feb '26 Jan '26 Dec '25 Nov '25…" at bounding box center [580, 341] width 123 height 27
click at [720, 558] on div at bounding box center [636, 324] width 1273 height 649
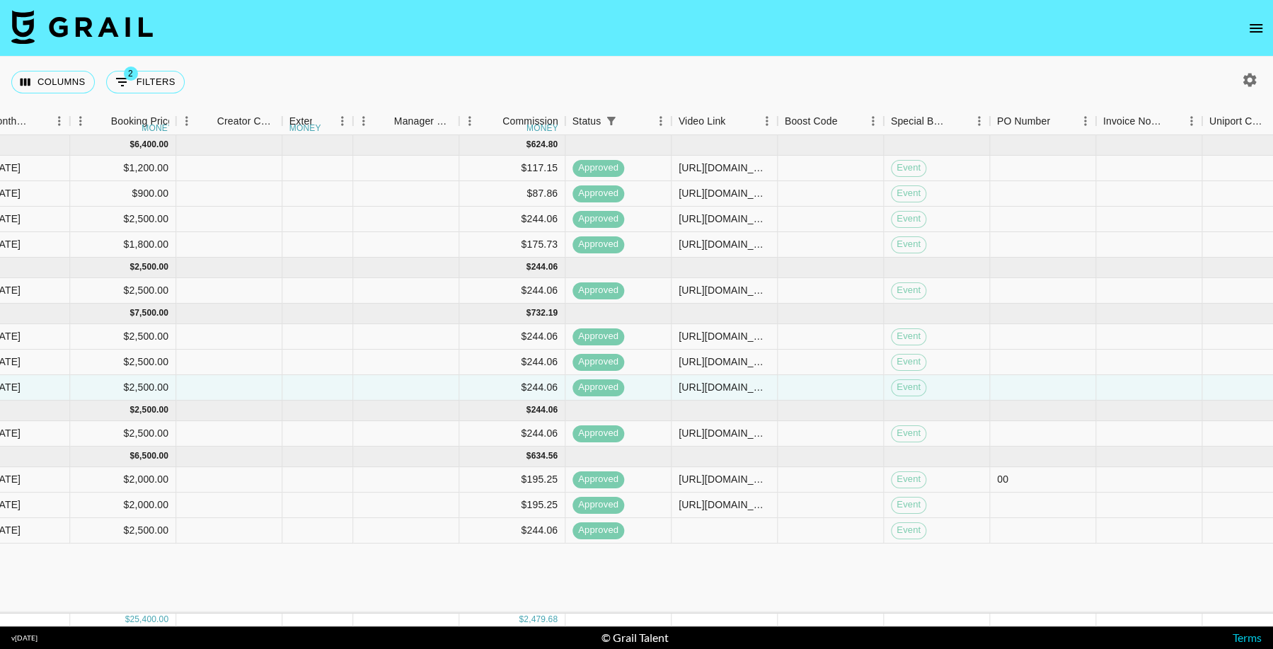
scroll to position [0, 900]
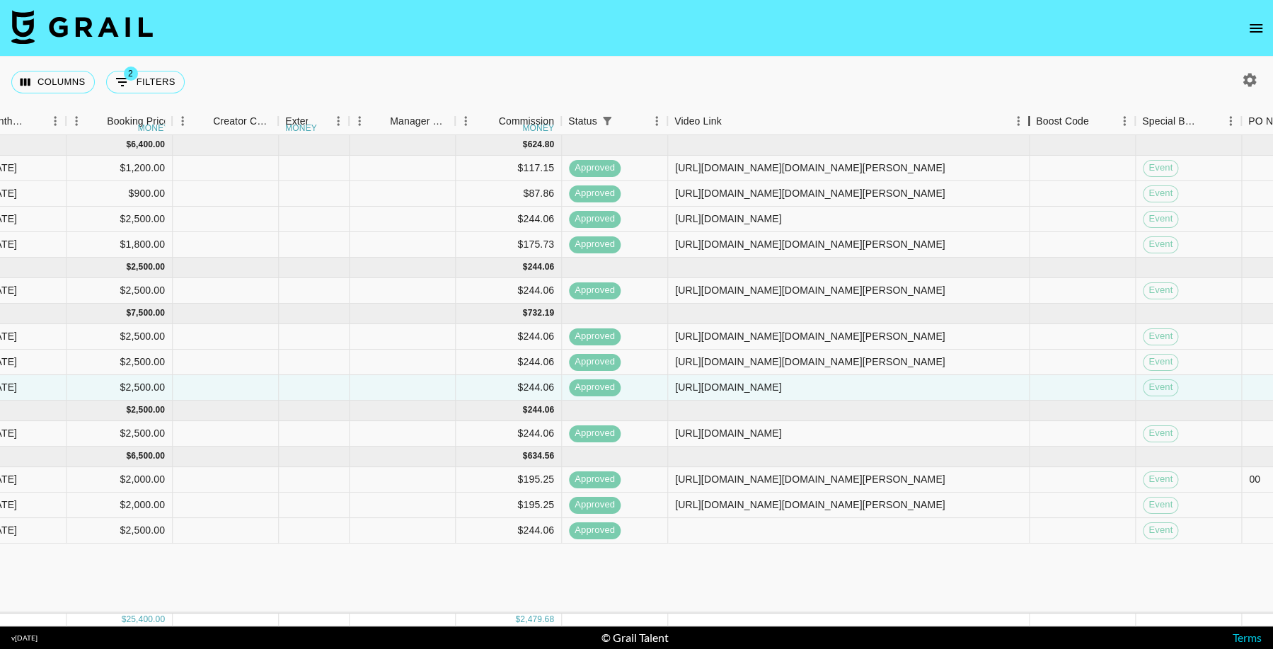
drag, startPoint x: 777, startPoint y: 120, endPoint x: 1028, endPoint y: 127, distance: 251.4
click at [1028, 127] on div "Video Link" at bounding box center [1029, 122] width 17 height 28
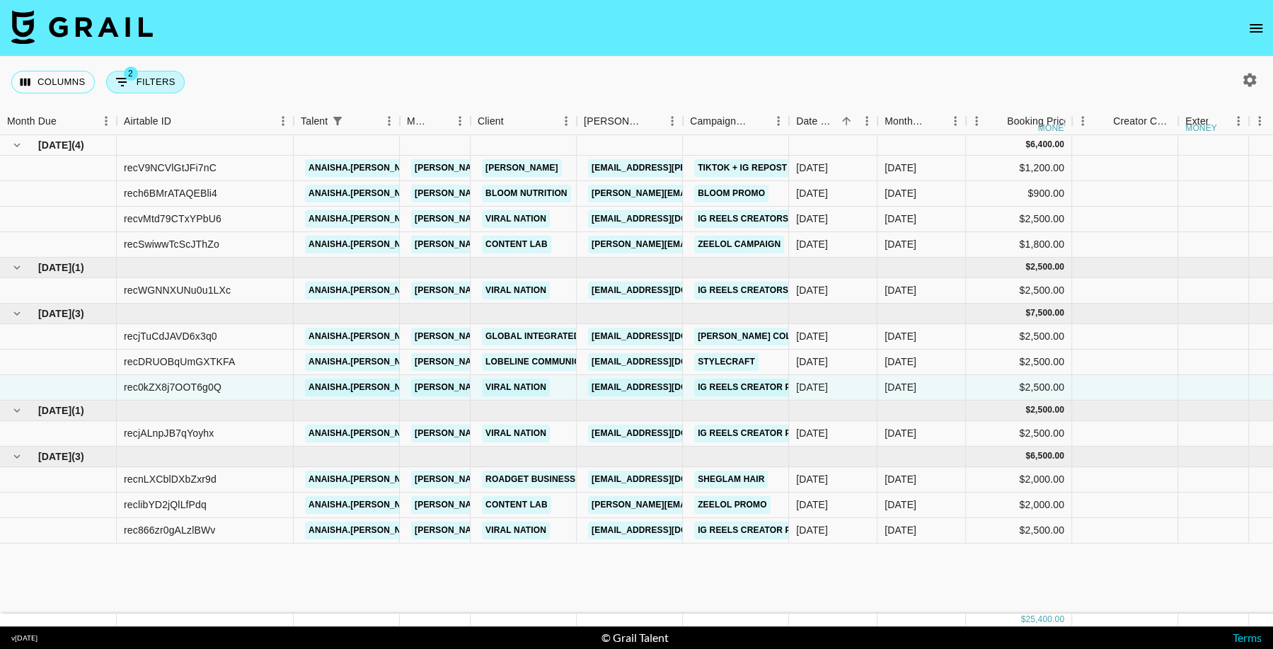
click at [155, 81] on button "2 Filters" at bounding box center [145, 82] width 79 height 23
select select "talentName"
select select "status"
select select "approved"
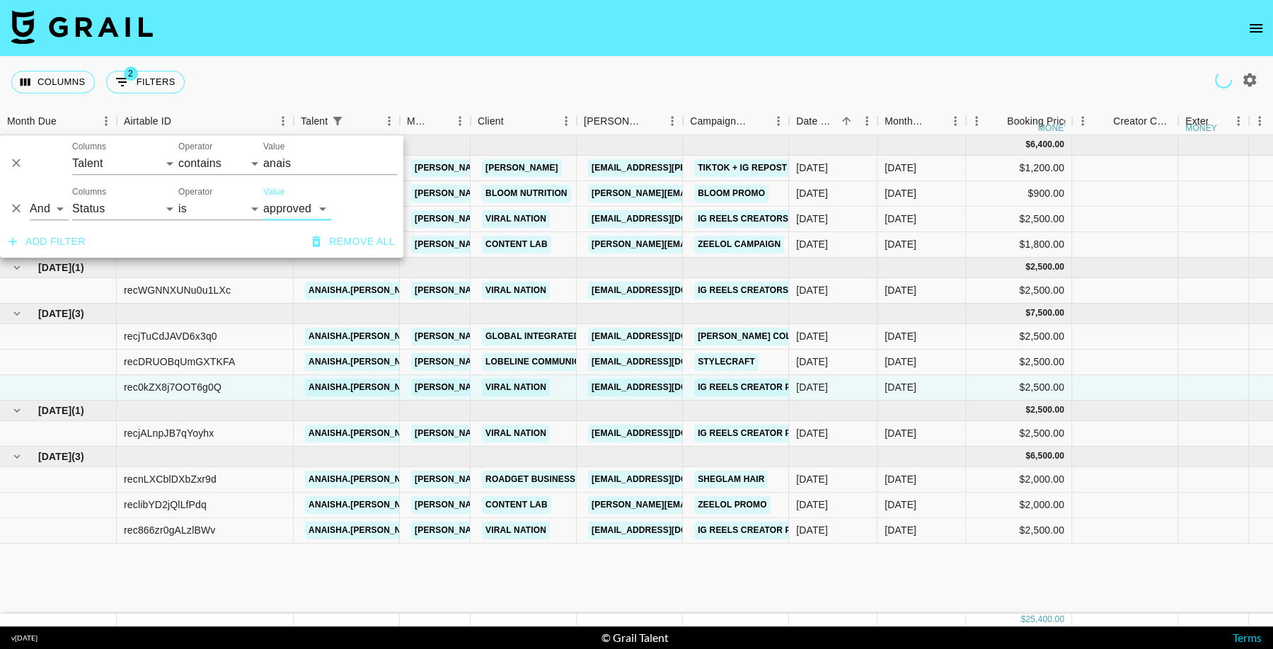
click at [896, 42] on nav at bounding box center [636, 28] width 1273 height 57
click at [1243, 80] on icon "button" at bounding box center [1249, 79] width 17 height 17
select select "Mar '25"
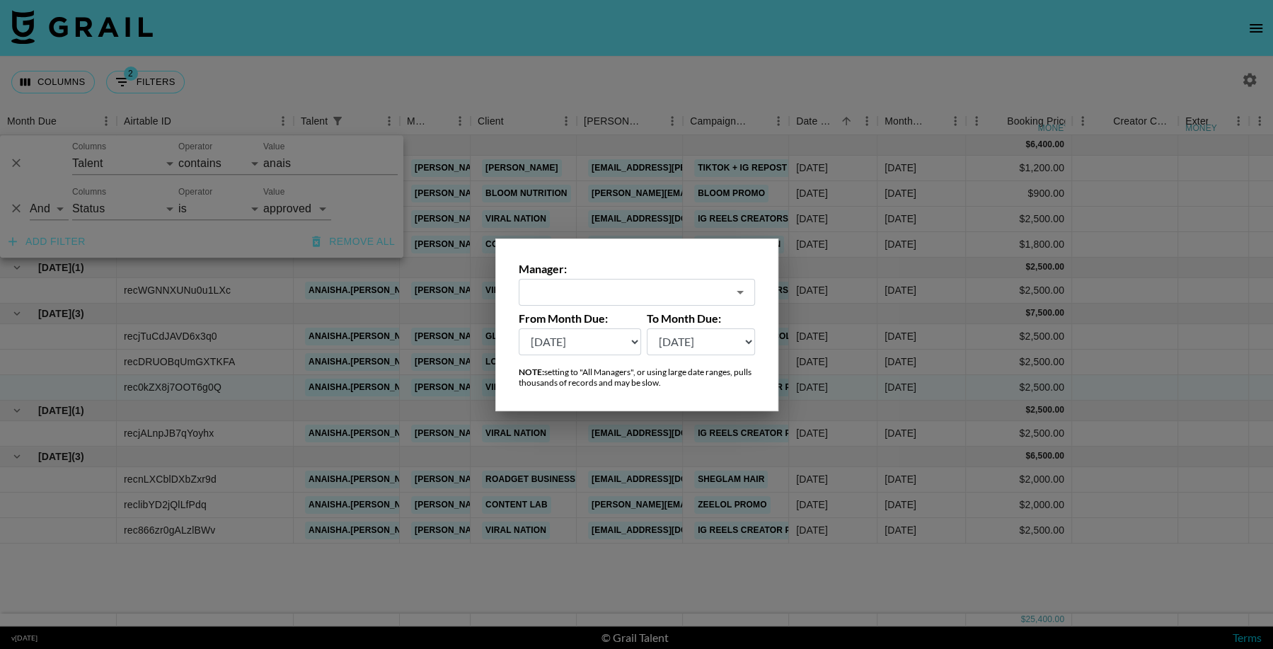
type input "[PERSON_NAME][EMAIL_ADDRESS][DOMAIN_NAME]"
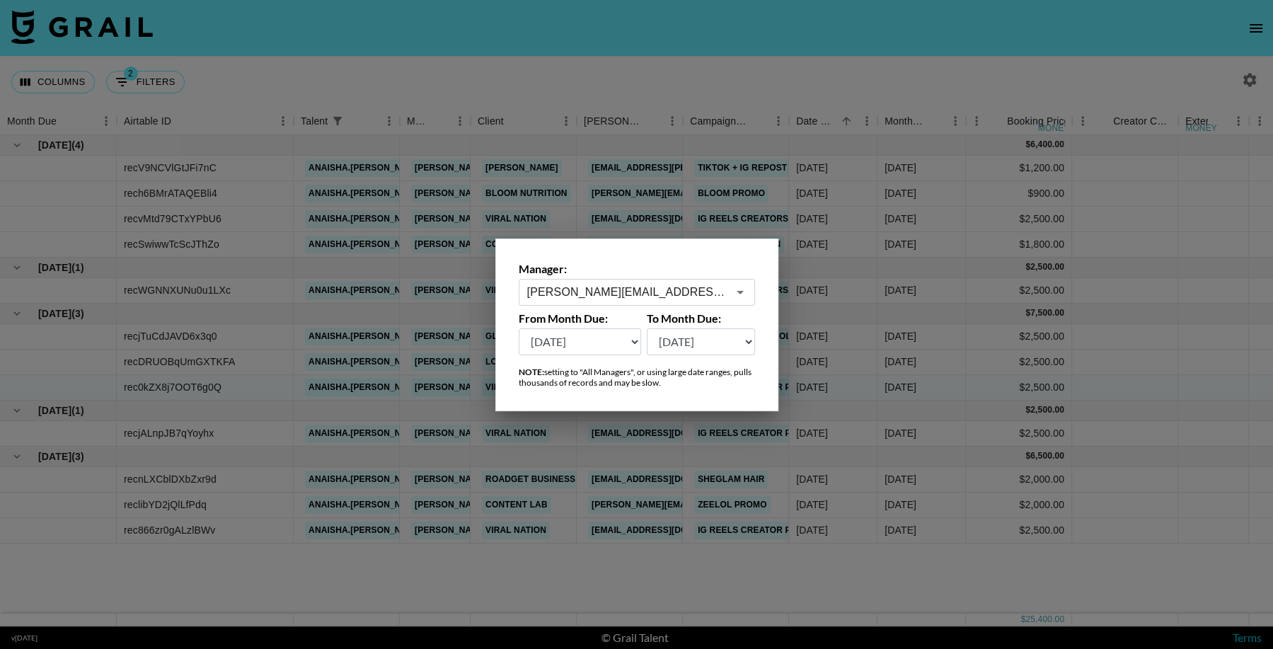
click at [609, 341] on select "Aug '26 Jul '26 Jun '26 May '26 Apr '26 Mar '26 Feb '26 Jan '26 Dec '25 Nov '25…" at bounding box center [580, 341] width 123 height 27
click at [772, 507] on div at bounding box center [636, 324] width 1273 height 649
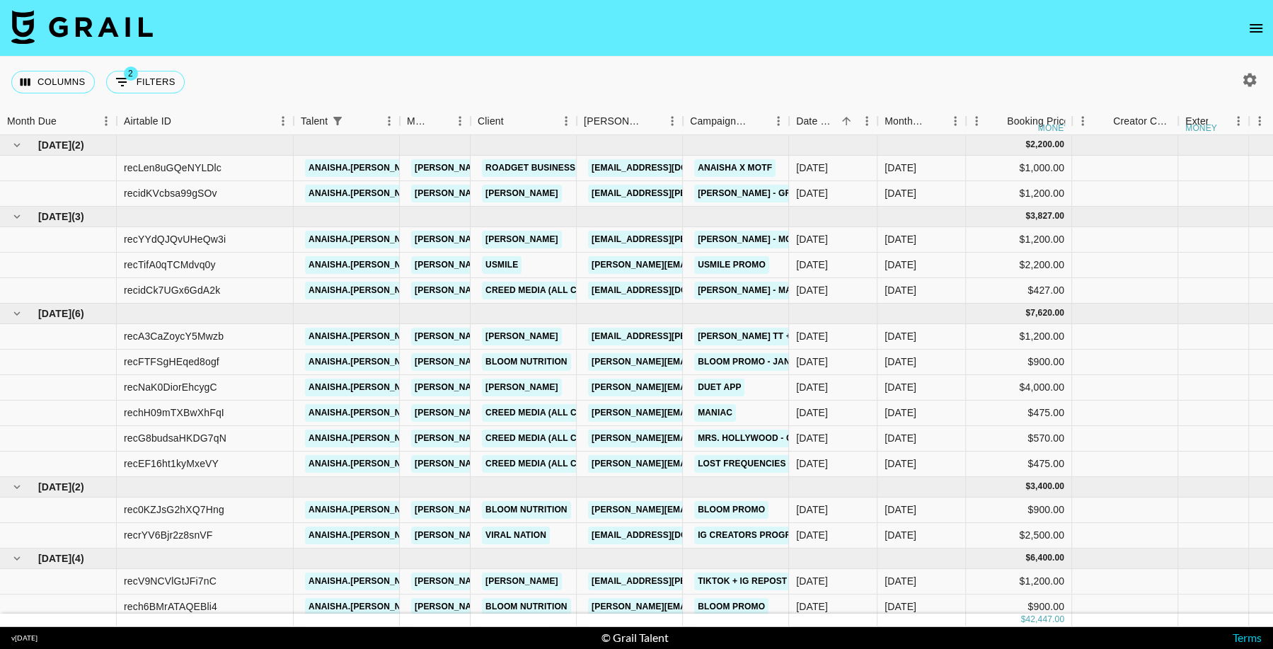
click at [1251, 82] on icon "button" at bounding box center [1249, 79] width 13 height 13
select select "Nov '24"
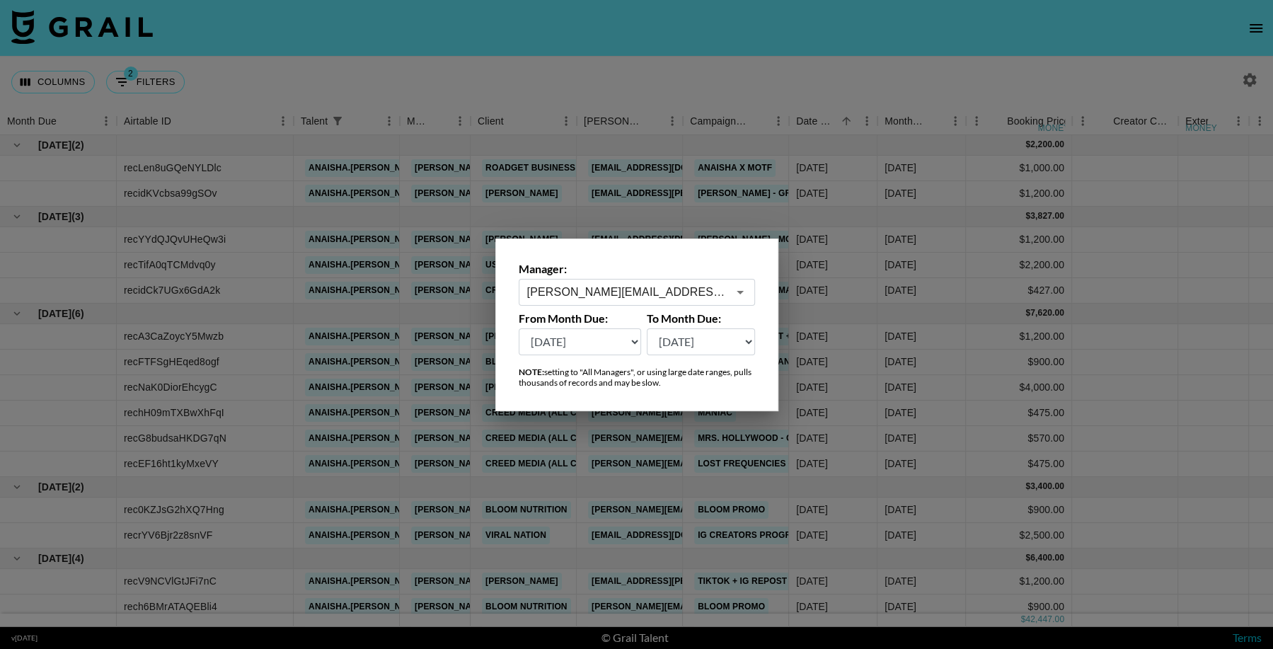
click at [624, 332] on select "Aug '26 Jul '26 Jun '26 May '26 Apr '26 Mar '26 Feb '26 Jan '26 Dec '25 Nov '25…" at bounding box center [580, 341] width 123 height 27
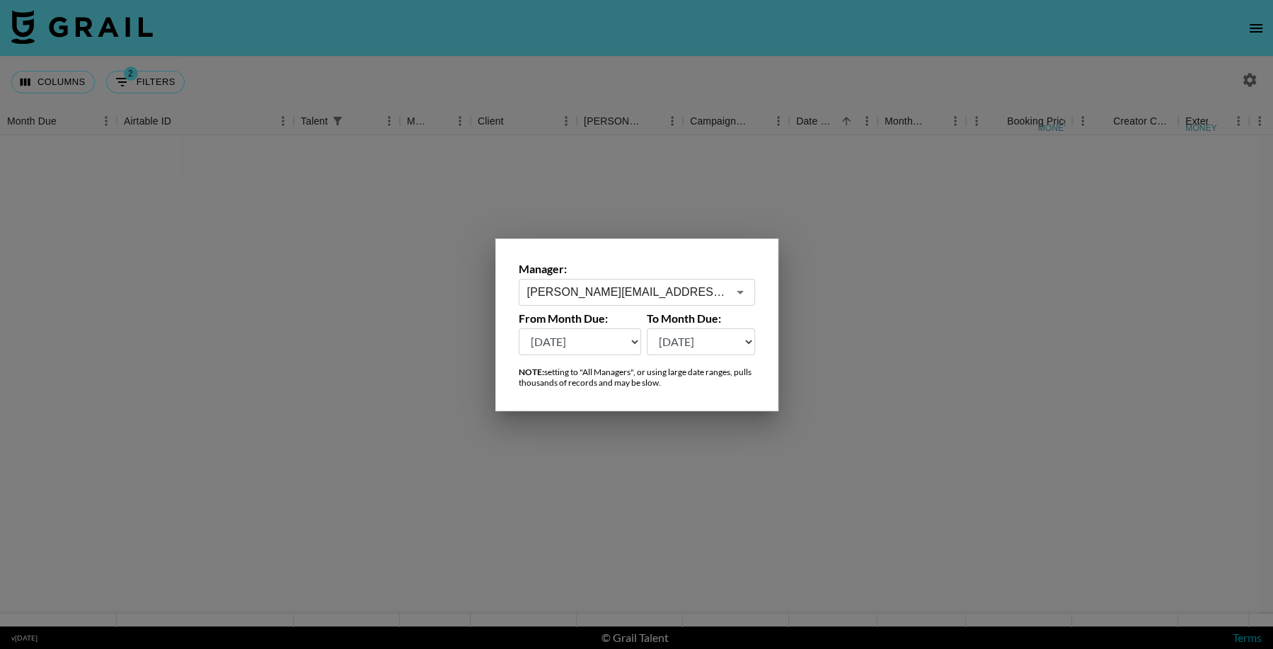
click at [948, 437] on div at bounding box center [636, 324] width 1273 height 649
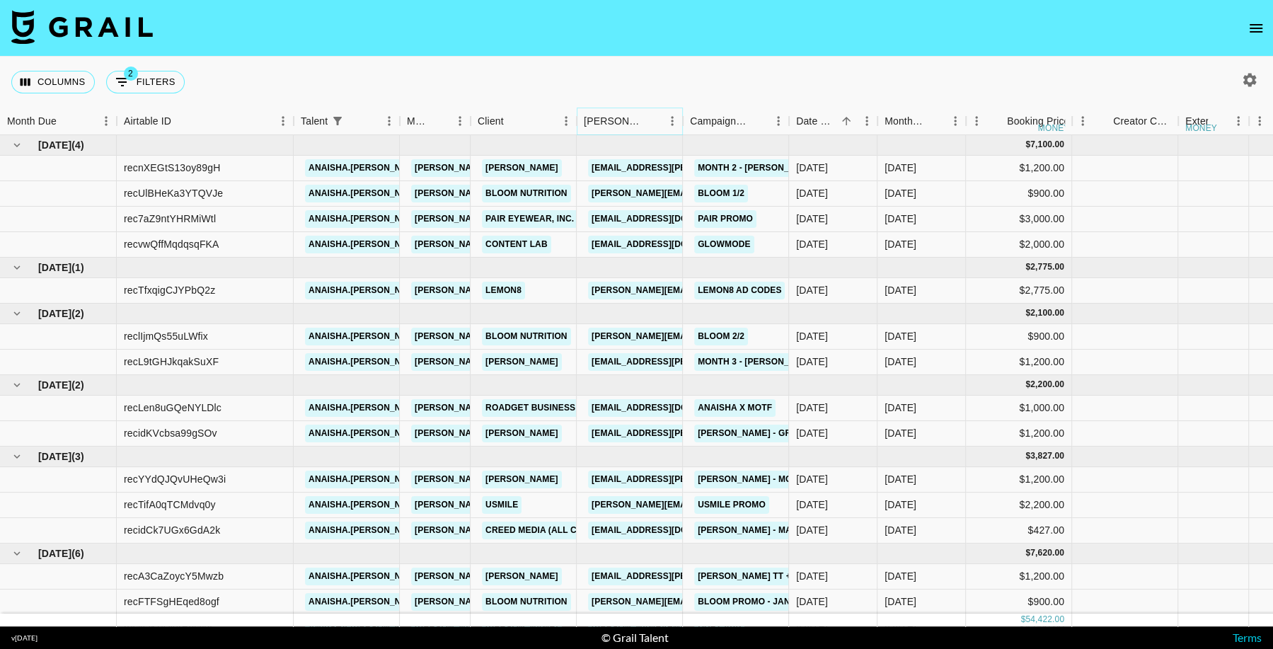
click at [669, 120] on icon "Menu" at bounding box center [672, 121] width 14 height 14
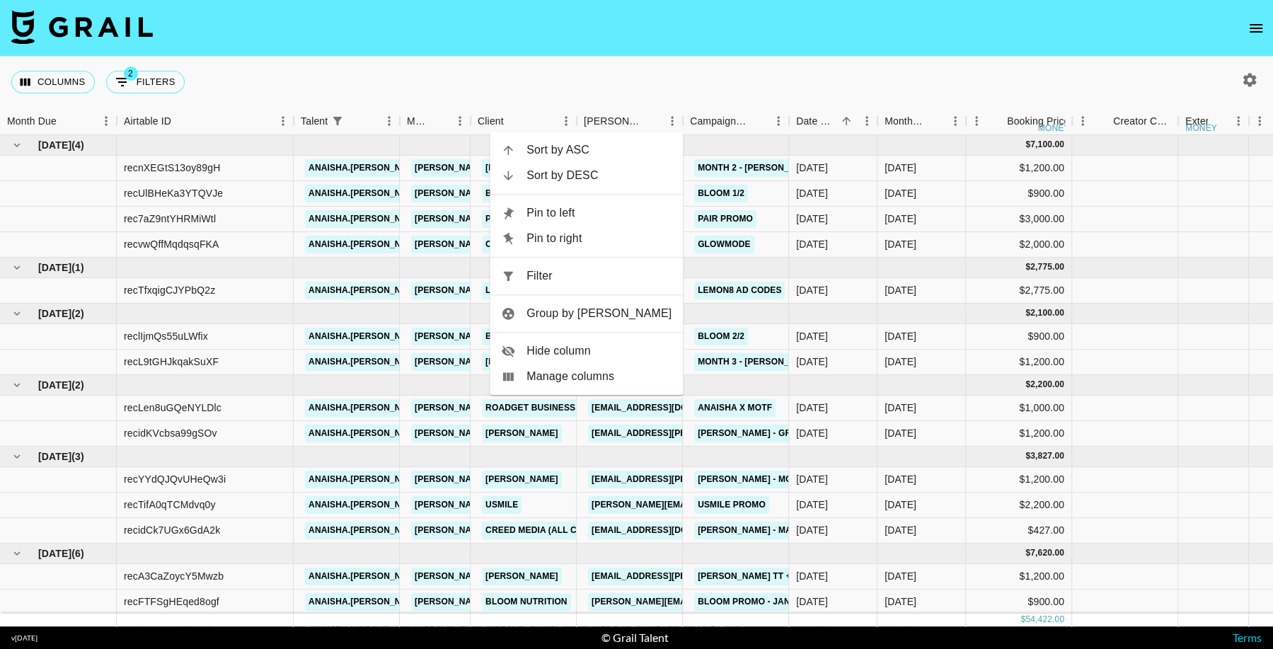
drag, startPoint x: 537, startPoint y: 275, endPoint x: 523, endPoint y: 268, distance: 16.2
click at [527, 275] on div at bounding box center [513, 276] width 25 height 14
select select "talentName"
select select "status"
select select "approved"
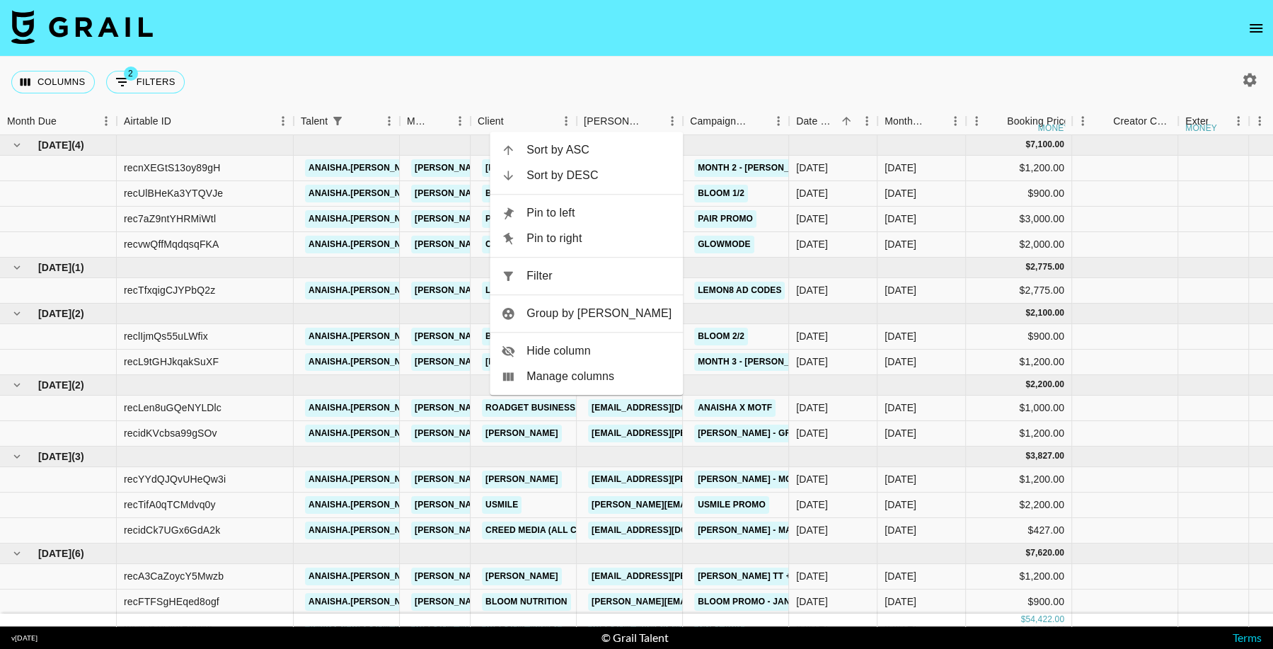
select select "bookerId"
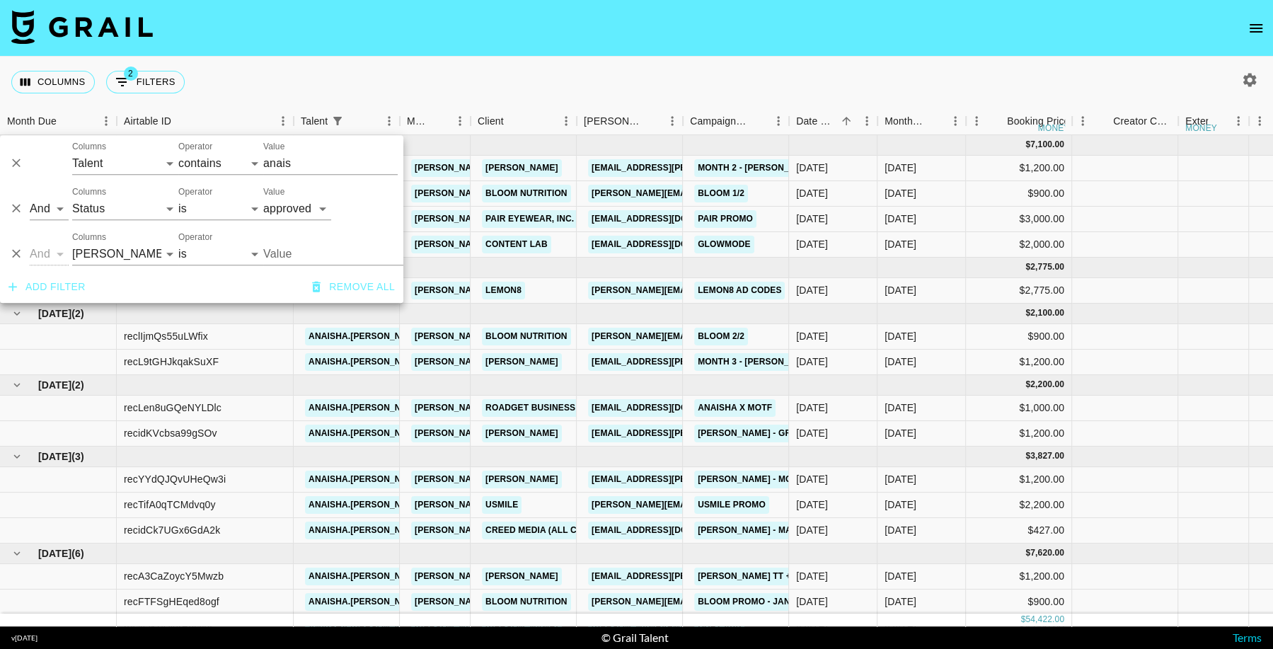
click at [289, 252] on input "Value" at bounding box center [358, 254] width 191 height 22
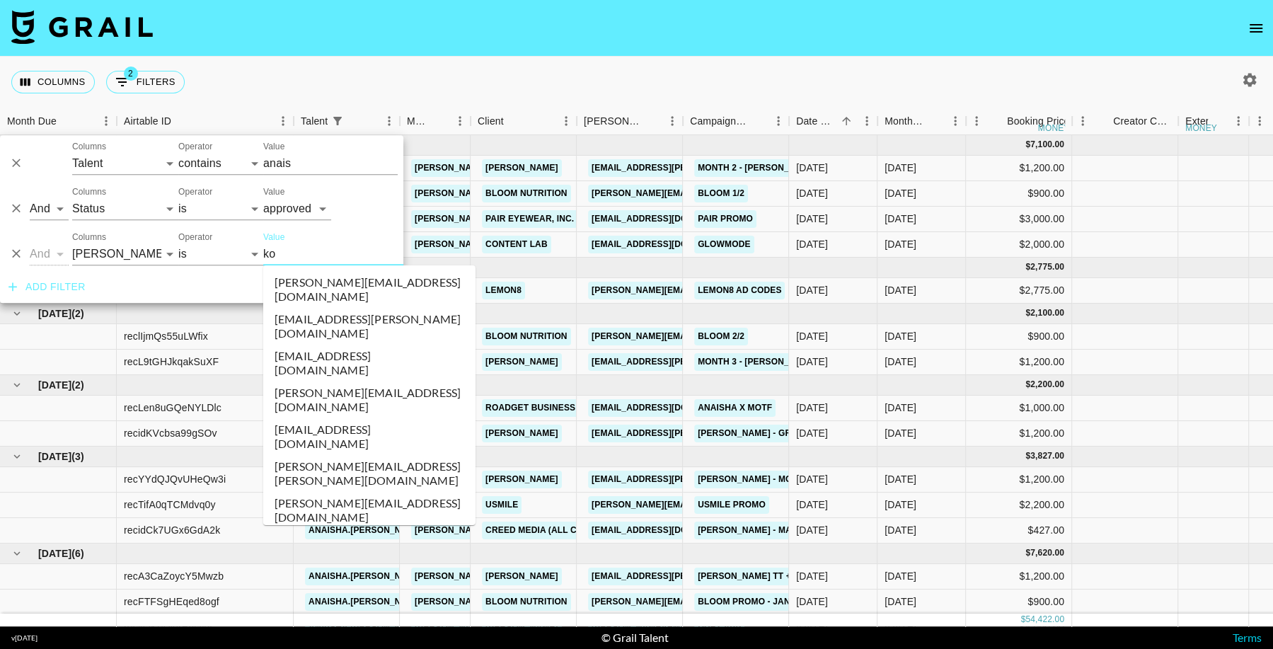
type input "kol"
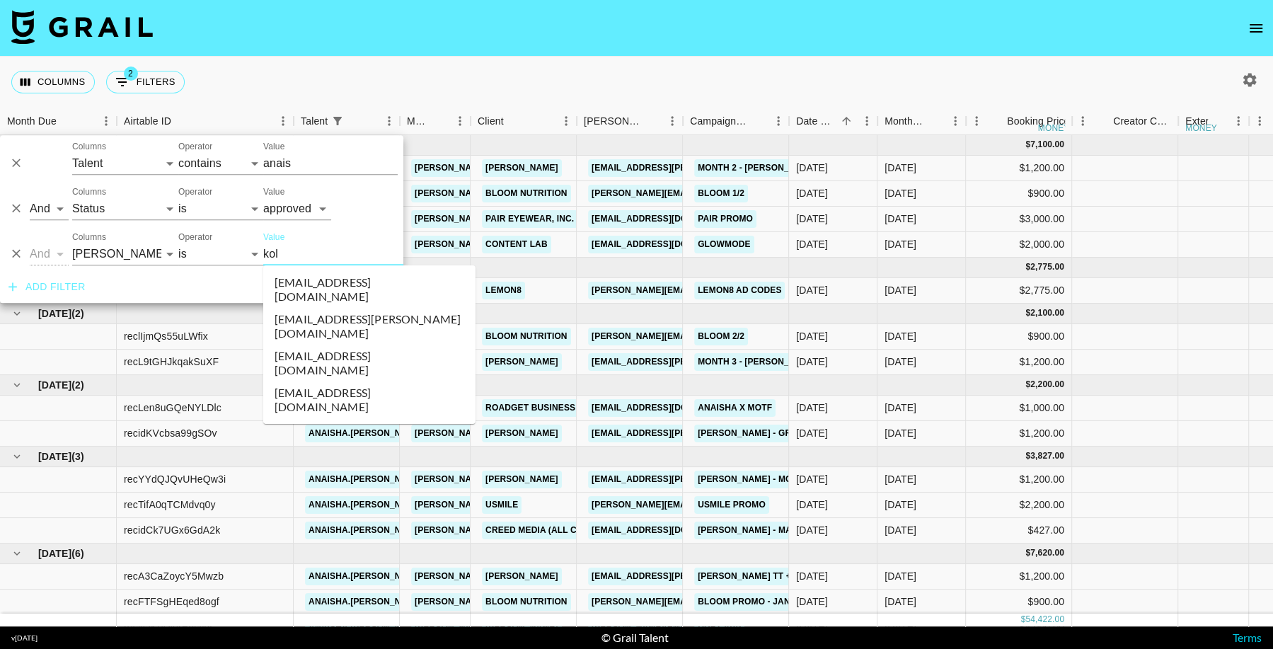
click at [369, 308] on li "[EMAIL_ADDRESS][PERSON_NAME][DOMAIN_NAME]" at bounding box center [369, 326] width 212 height 37
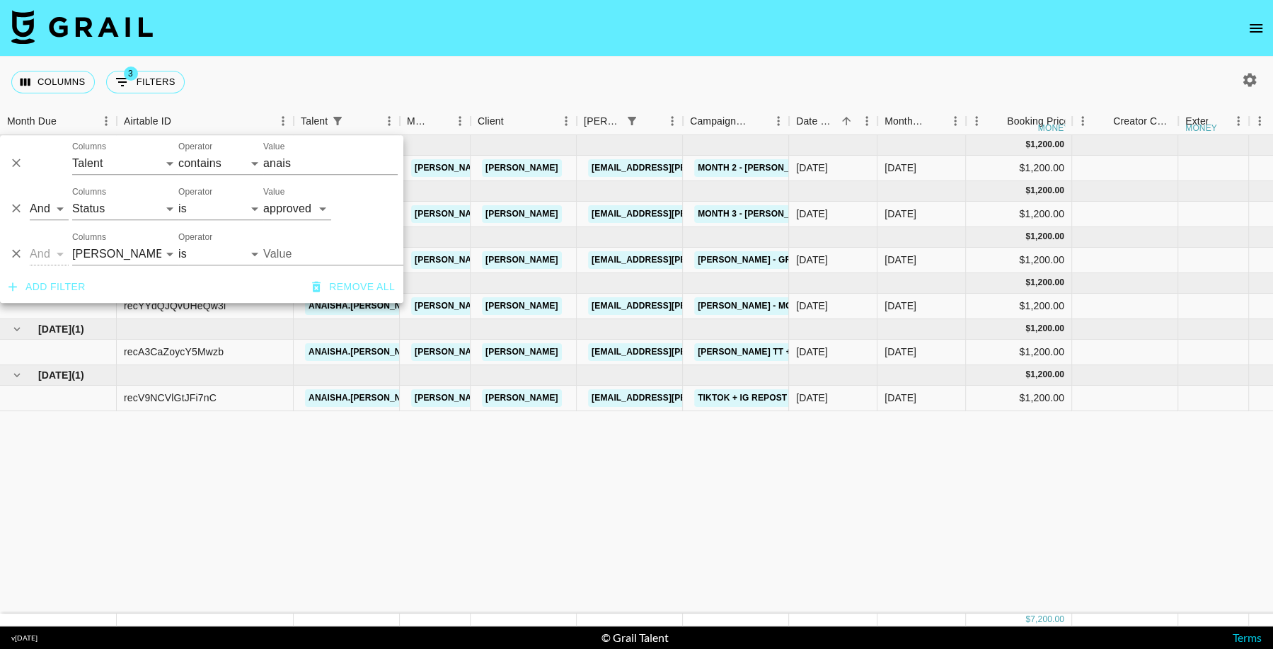
type input "[EMAIL_ADDRESS][PERSON_NAME][DOMAIN_NAME]"
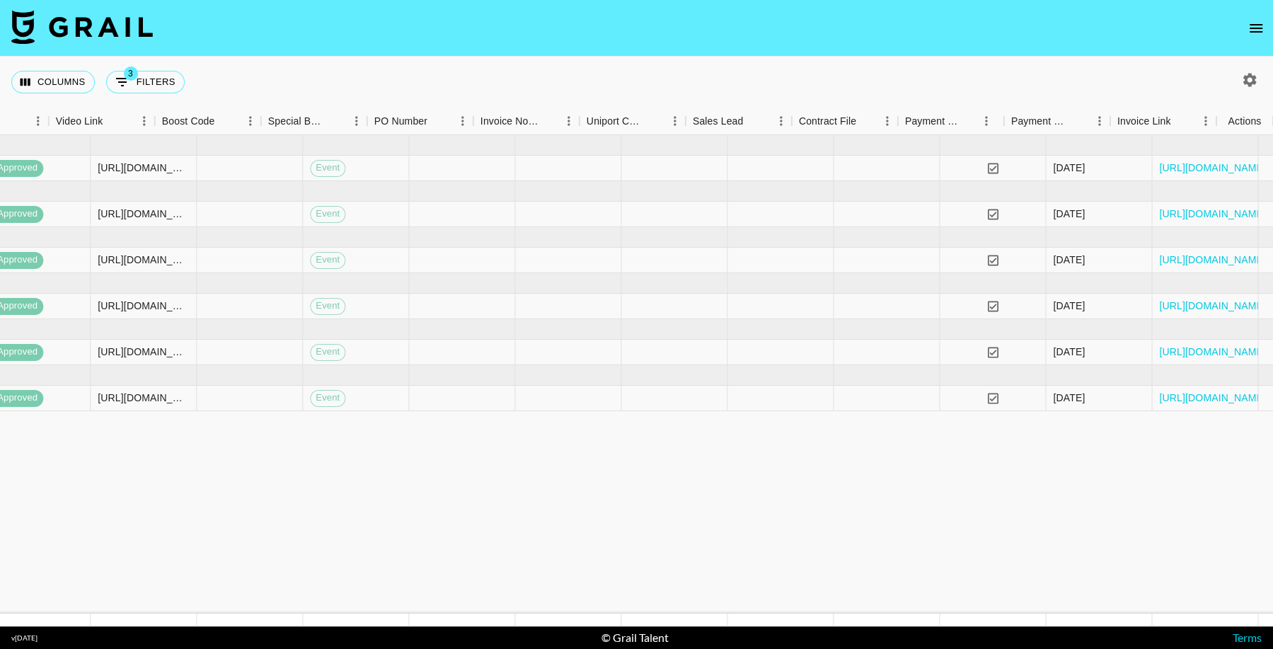
scroll to position [0, 1519]
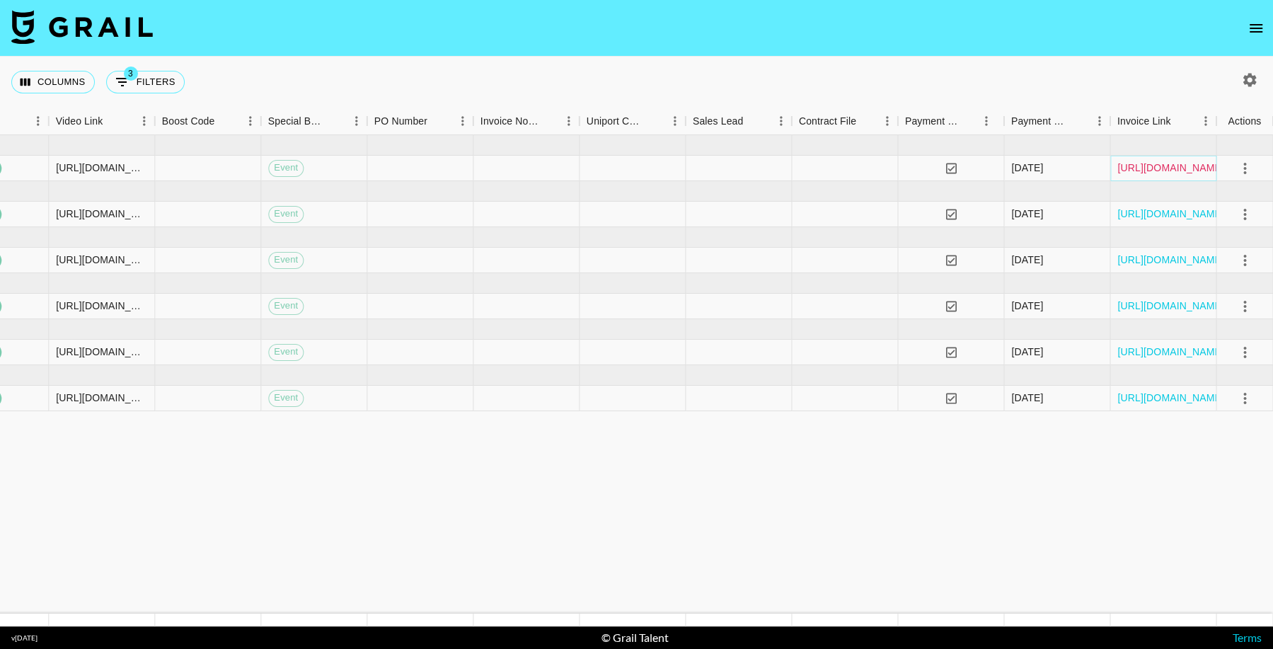
click at [1132, 166] on link "https://in.xero.com/u4rRjwLd1wnZ65yM7nwDDTPaeknWtlGEvpmYoQq1" at bounding box center [1170, 168] width 107 height 14
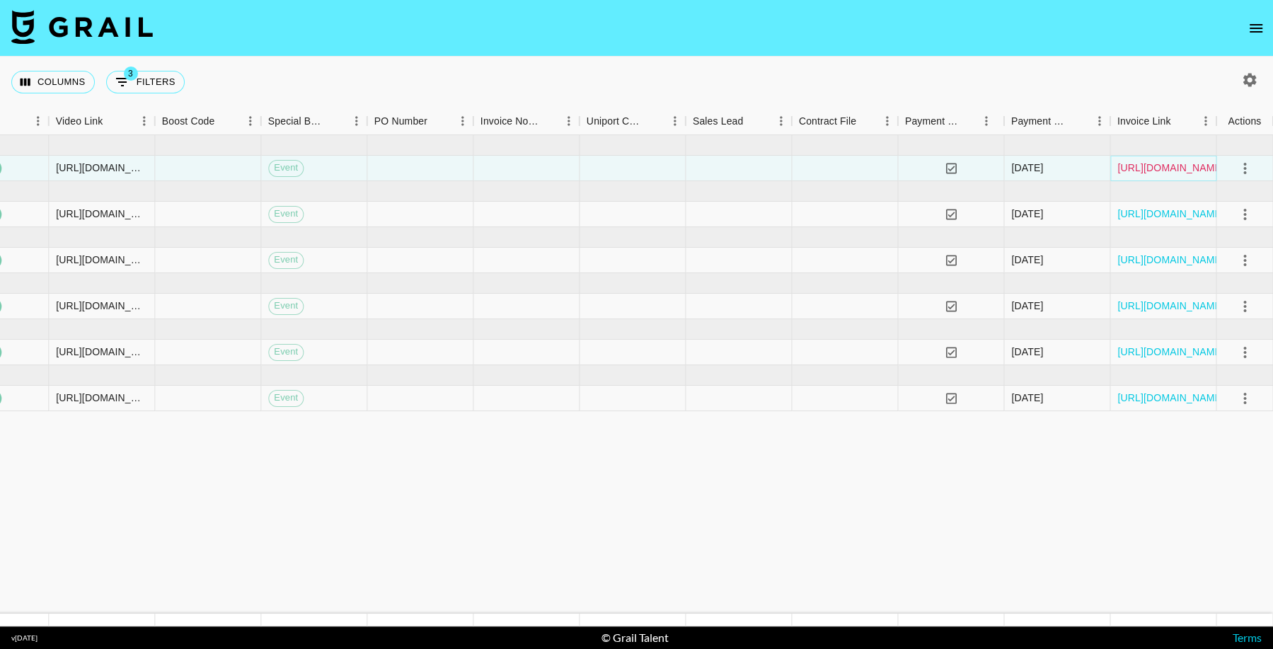
scroll to position [0, 1518]
click at [1169, 215] on link "https://in.xero.com/NDlgJSKIf6gTvm9dU4Ai2Sit58GMPLzkefbqD68j" at bounding box center [1171, 214] width 107 height 14
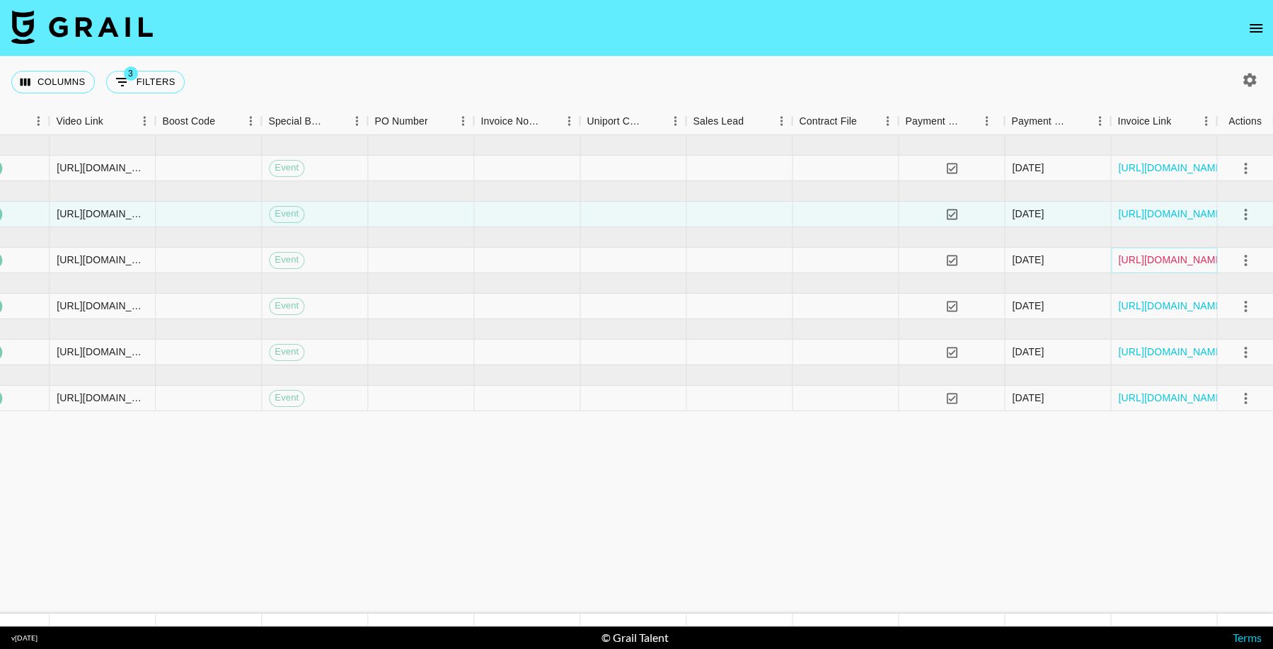
click at [1142, 258] on link "https://in.xero.com/vTk5afSZ3upM1TYW53xg1O9HkGQA00Ywd3ICdOti" at bounding box center [1171, 260] width 107 height 14
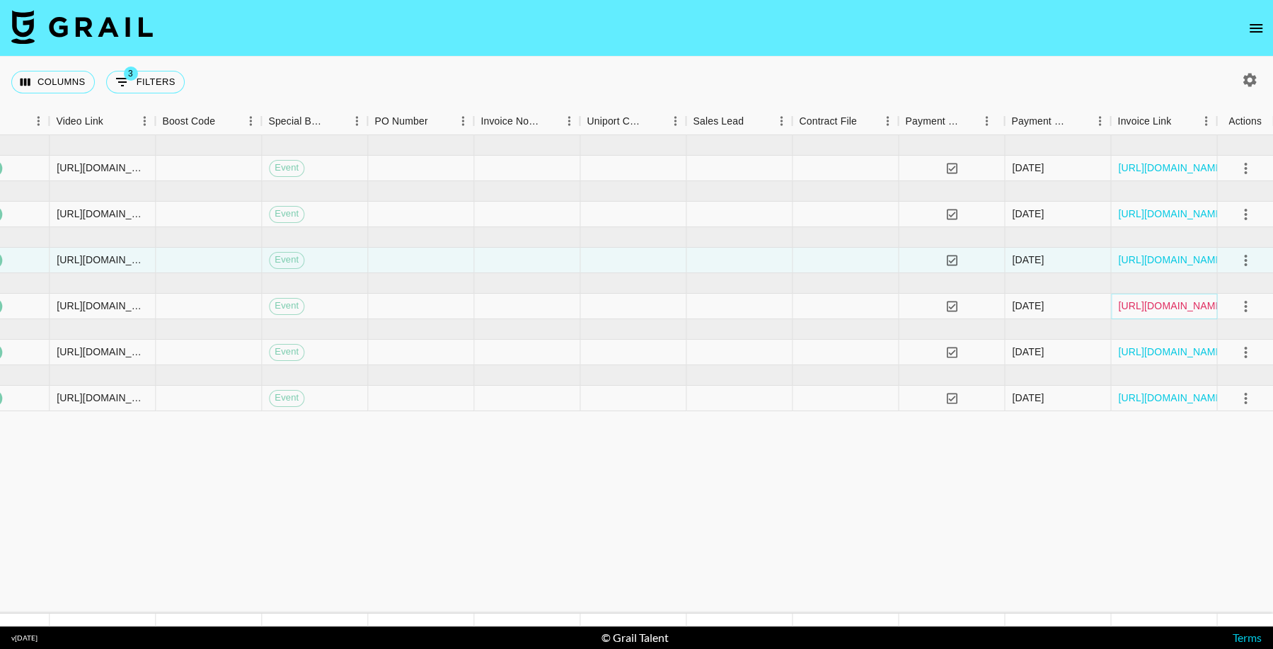
click at [1150, 305] on link "https://in.xero.com/YAPVMWZxfKWUweiOZdB7vjWmfhBgMQ1WdzdlSRwr" at bounding box center [1171, 306] width 107 height 14
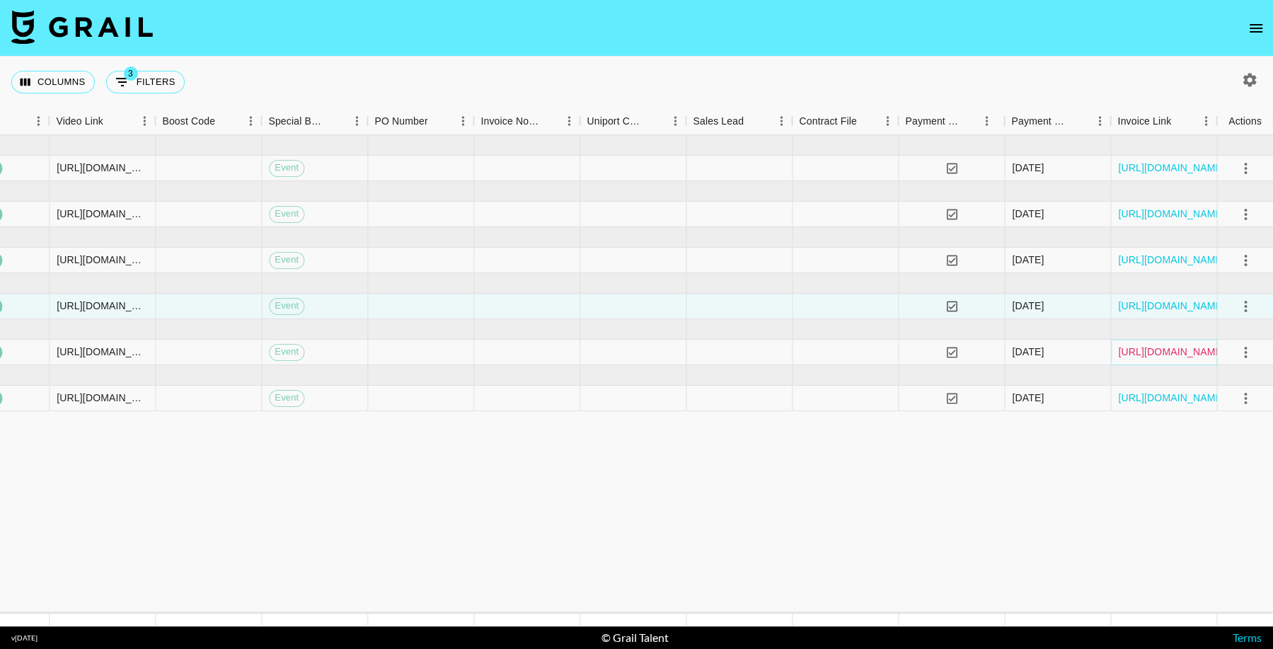
click at [1154, 345] on link "https://in.xero.com/R6EUd08ExgnADdApfBCUBC0voL4PsyU0u72TgxOM" at bounding box center [1171, 352] width 107 height 14
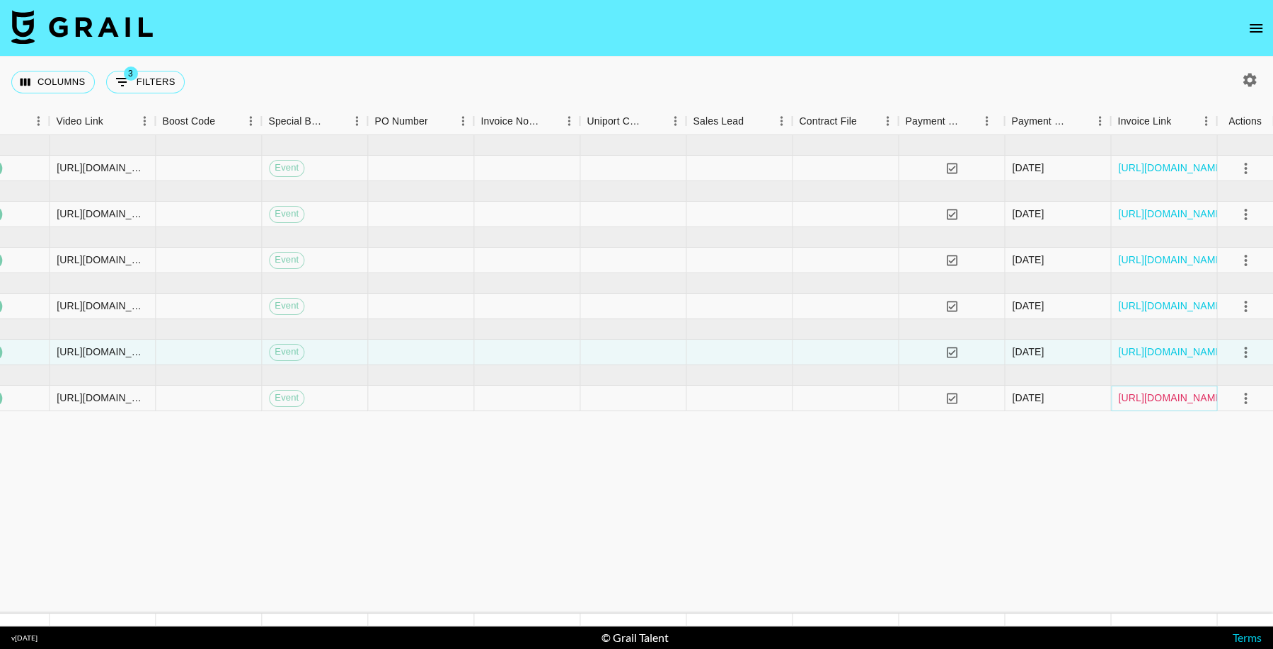
click at [1154, 397] on link "https://in.xero.com/qZgv7cvPDvO9Lqwa7JiOy3hJVg1fYu4ntLqyMROG" at bounding box center [1171, 398] width 107 height 14
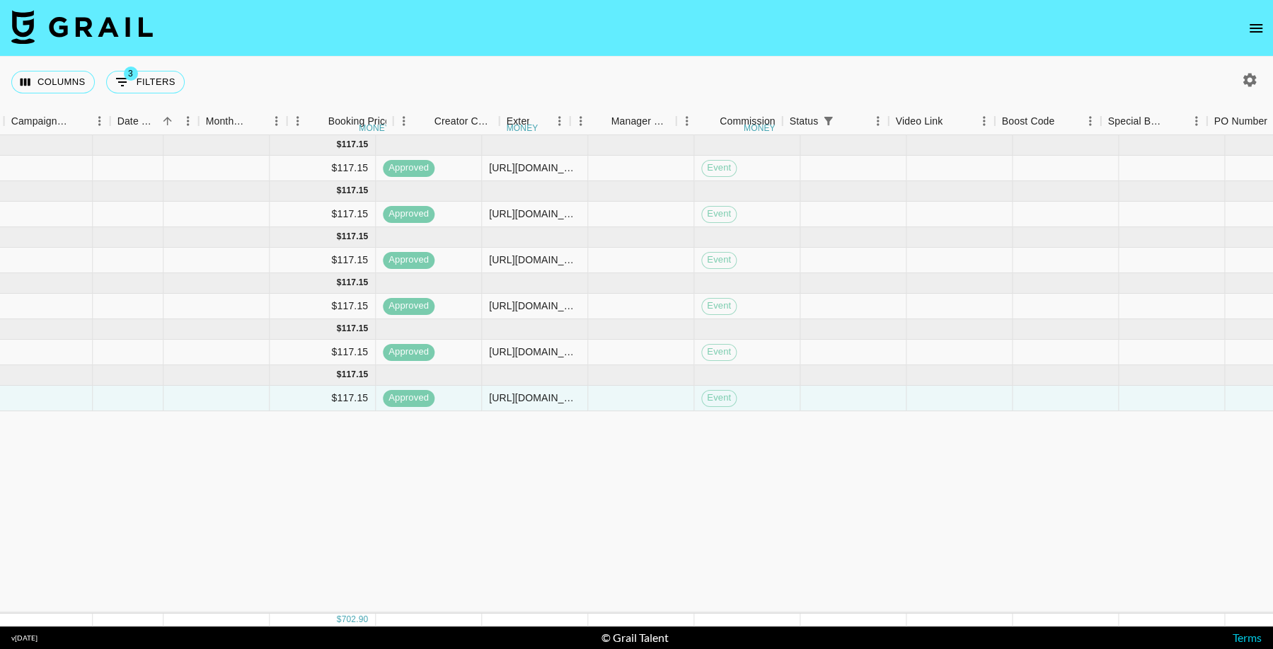
scroll to position [0, 471]
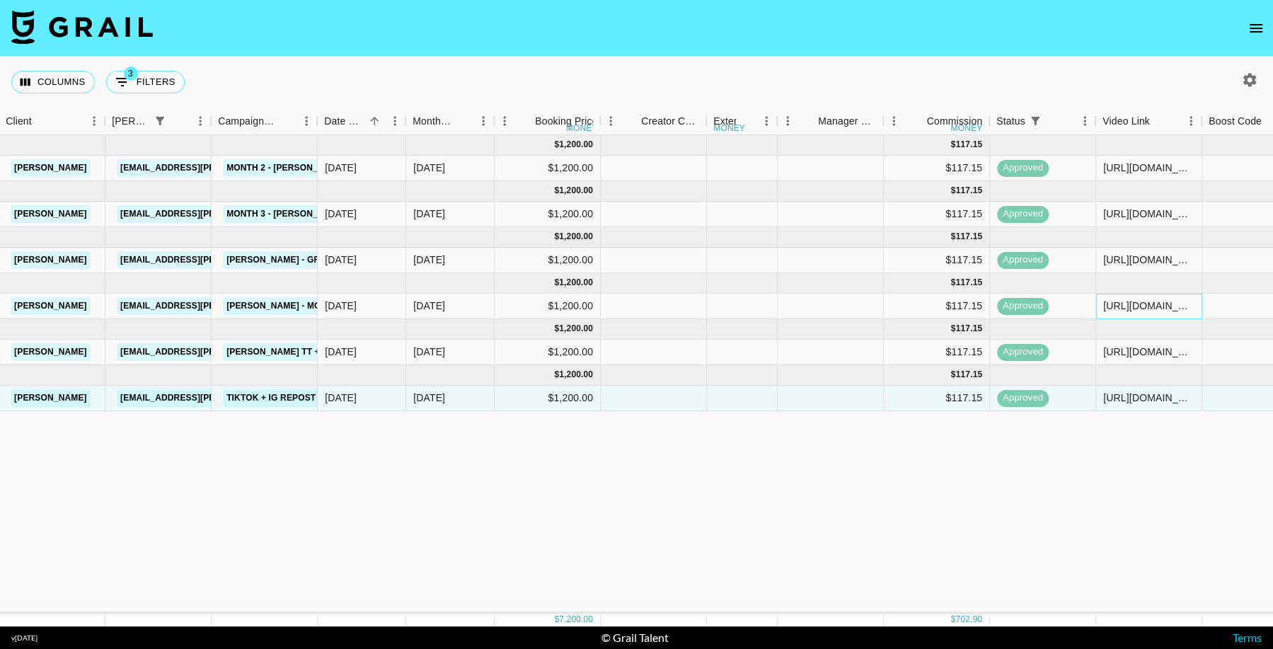
click at [1128, 303] on div "https://www.tiktok.com/@anaisha.torres/video/7443568772524412206?_r=1&_t=8rrcf3…" at bounding box center [1148, 306] width 91 height 14
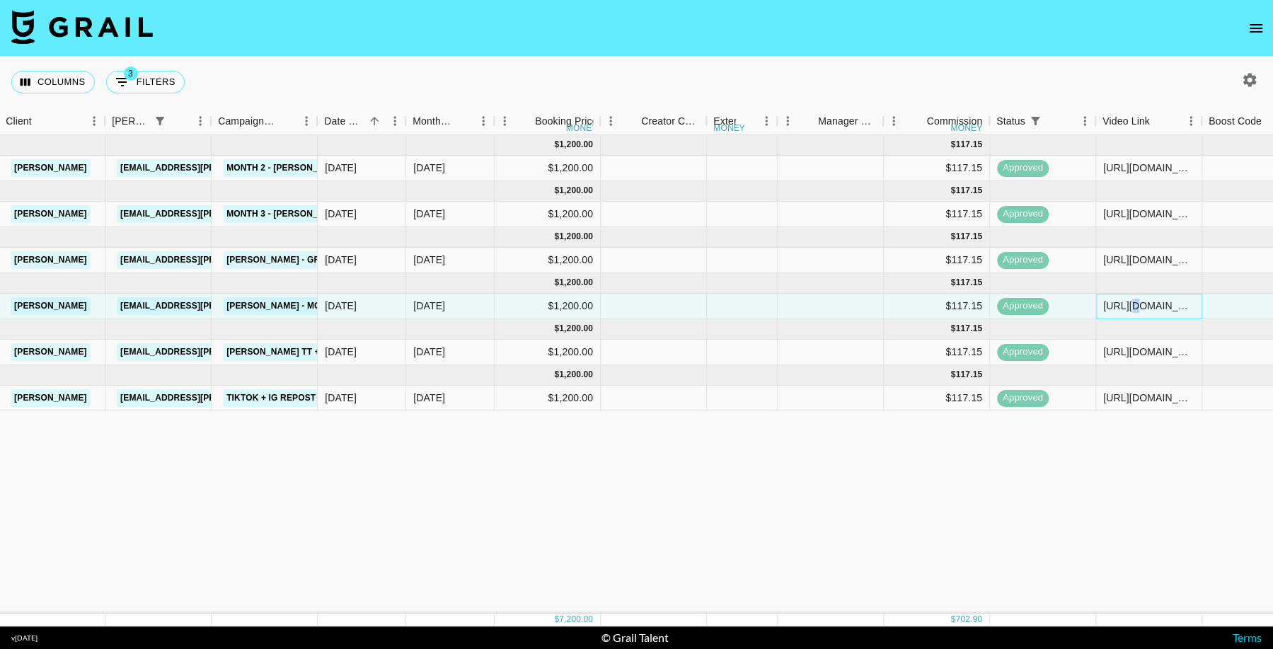
click at [1128, 303] on div "https://www.tiktok.com/@anaisha.torres/video/7443568772524412206?_r=1&_t=8rrcf3…" at bounding box center [1148, 306] width 91 height 14
click at [1128, 303] on input "https://www.tiktok.com/@anaisha.torres/video/7443568772524412206?_r=1&_t=8rrcf3…" at bounding box center [1149, 305] width 104 height 11
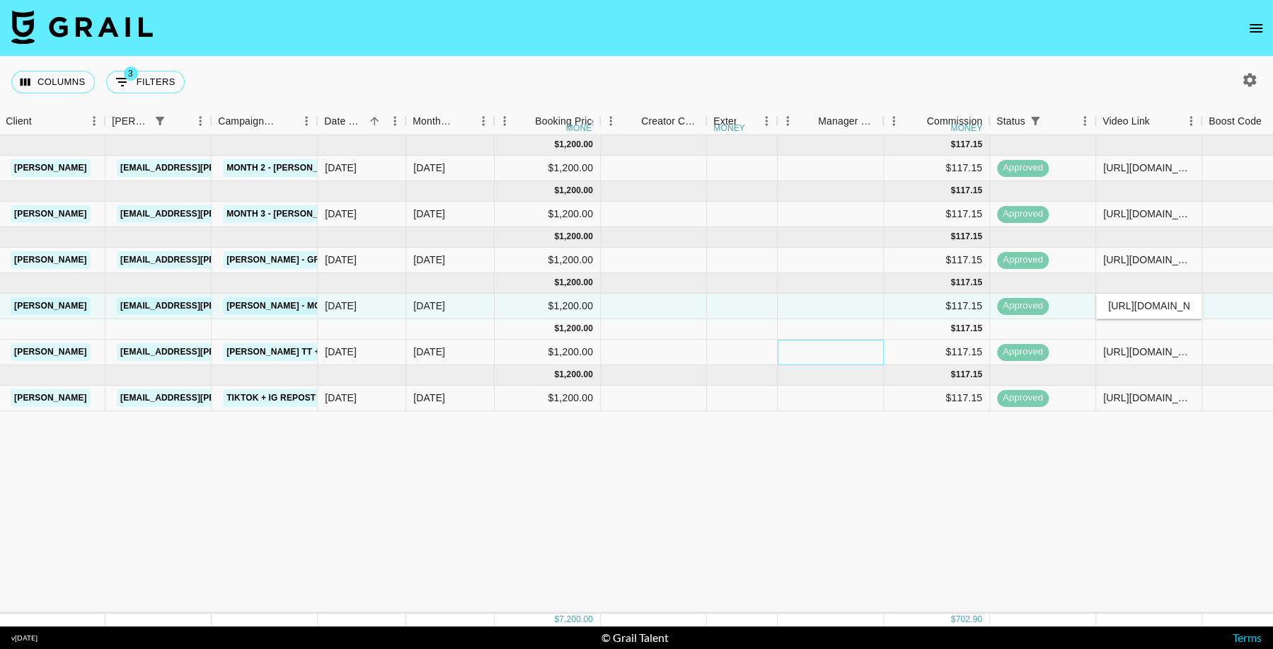
drag, startPoint x: 873, startPoint y: 345, endPoint x: 890, endPoint y: 335, distance: 19.3
click at [873, 345] on div at bounding box center [831, 352] width 106 height 25
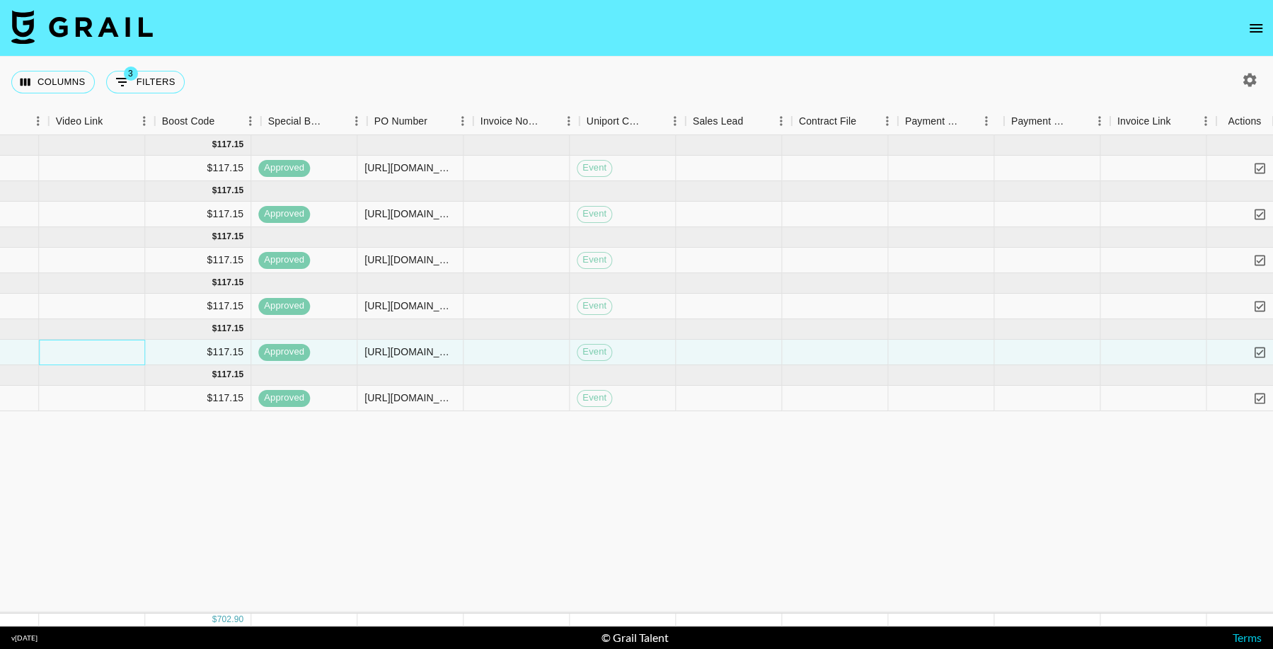
scroll to position [0, 1519]
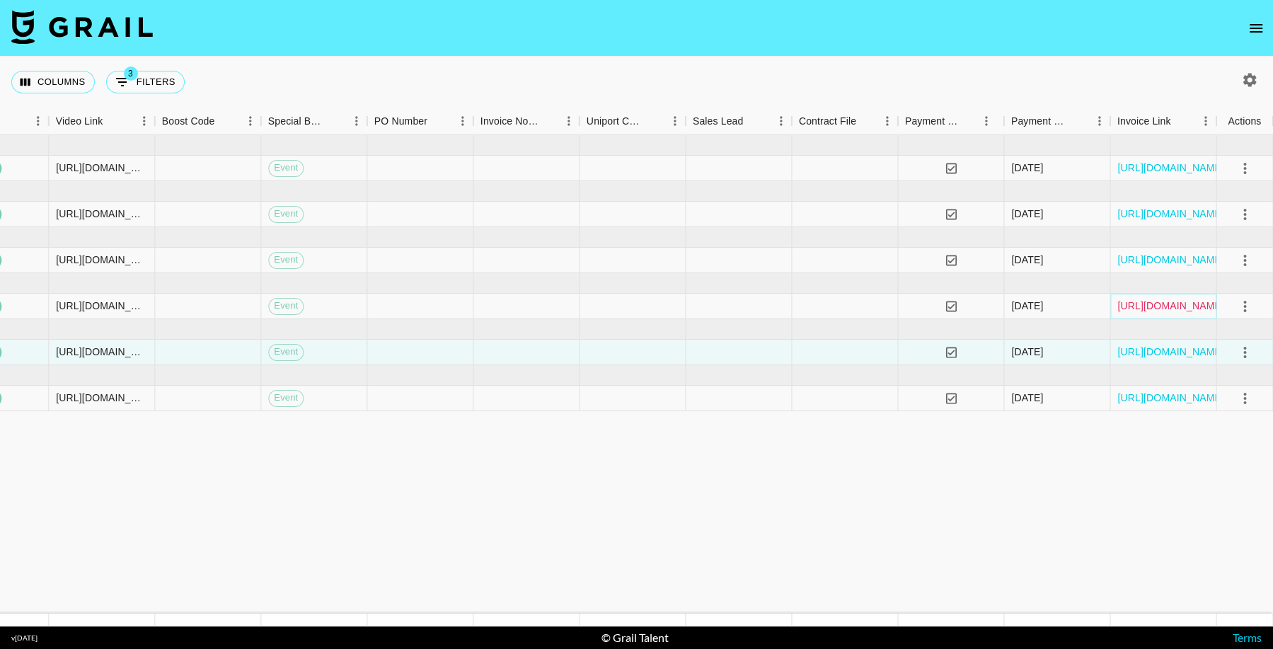
click at [1171, 306] on link "https://in.xero.com/YAPVMWZxfKWUweiOZdB7vjWmfhBgMQ1WdzdlSRwr" at bounding box center [1170, 306] width 107 height 14
